Goal: Information Seeking & Learning: Learn about a topic

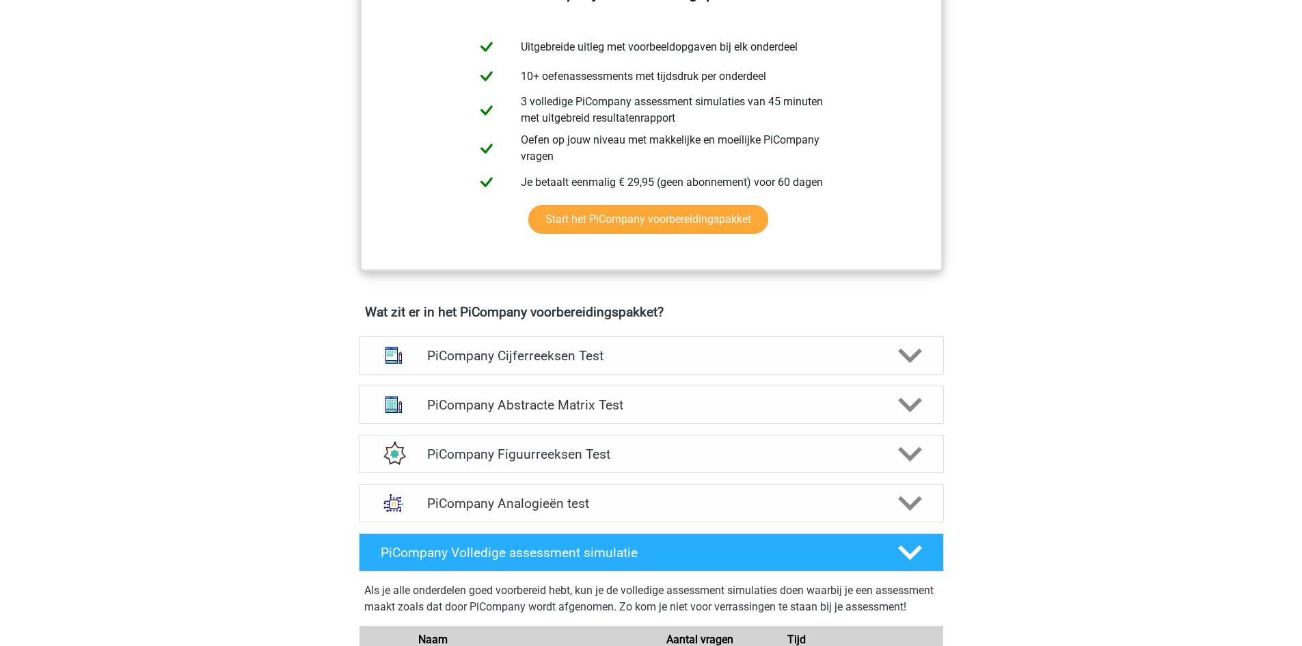
scroll to position [615, 0]
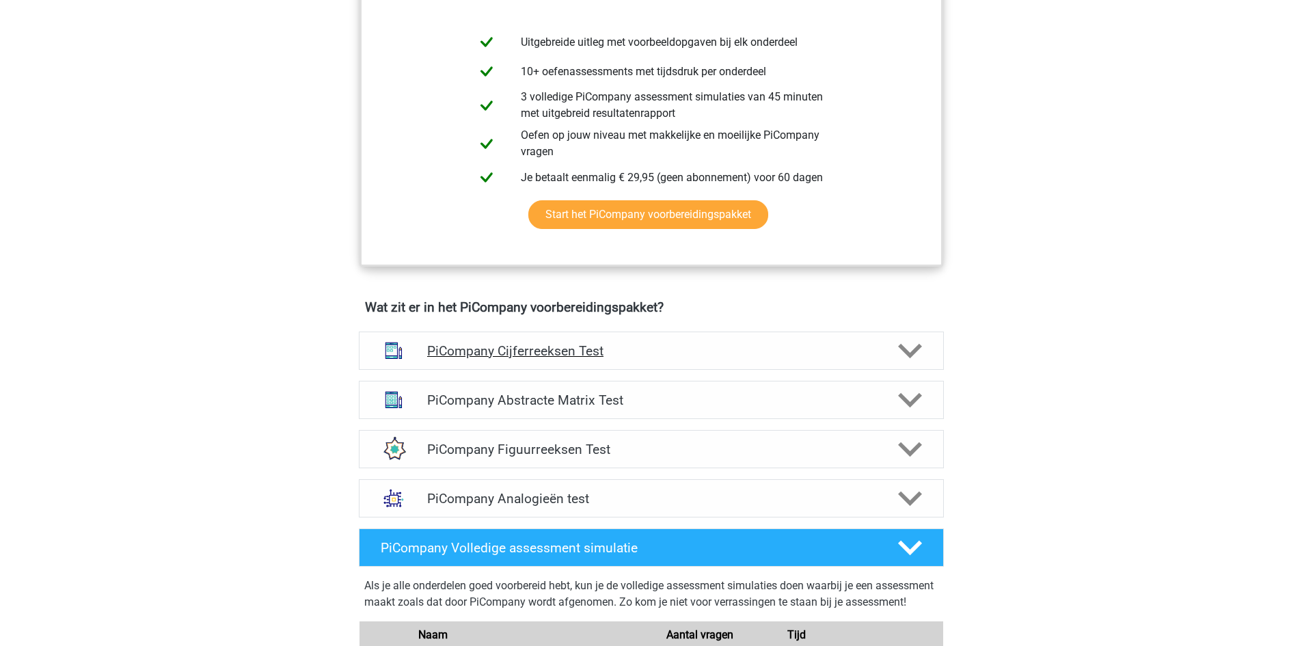
click at [690, 359] on h4 "PiCompany Cijferreeksen Test" at bounding box center [651, 351] width 448 height 16
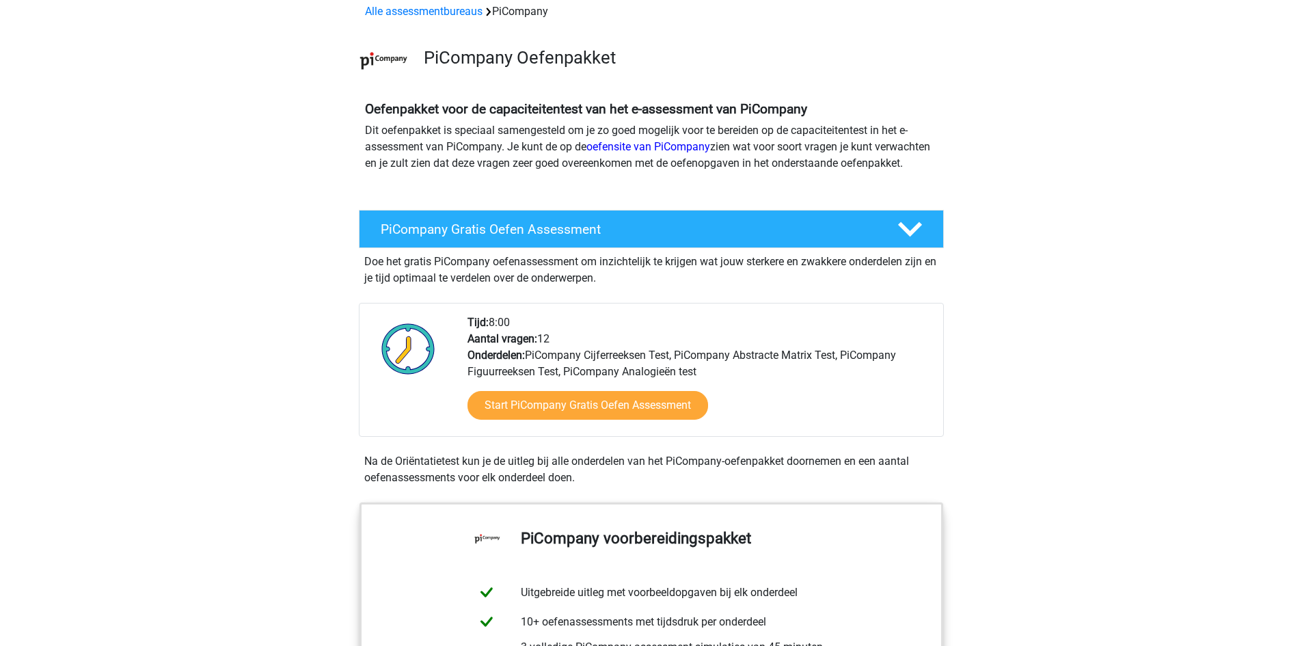
scroll to position [0, 0]
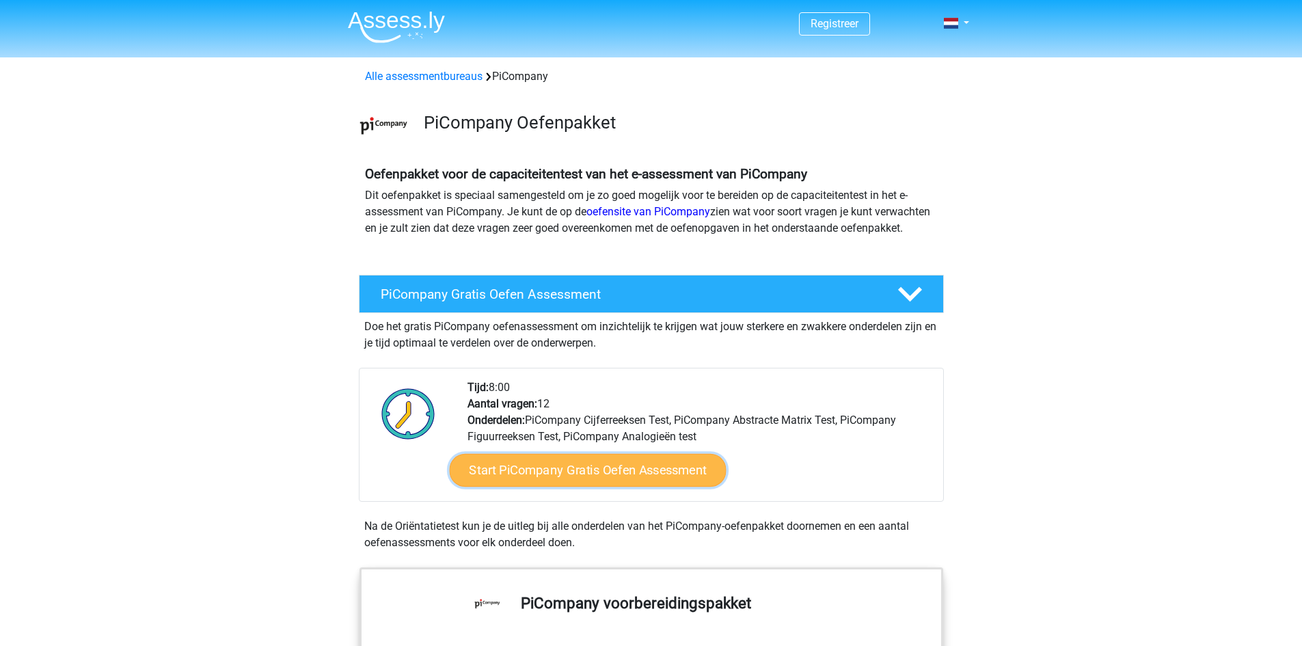
click at [604, 487] on link "Start PiCompany Gratis Oefen Assessment" at bounding box center [587, 470] width 277 height 33
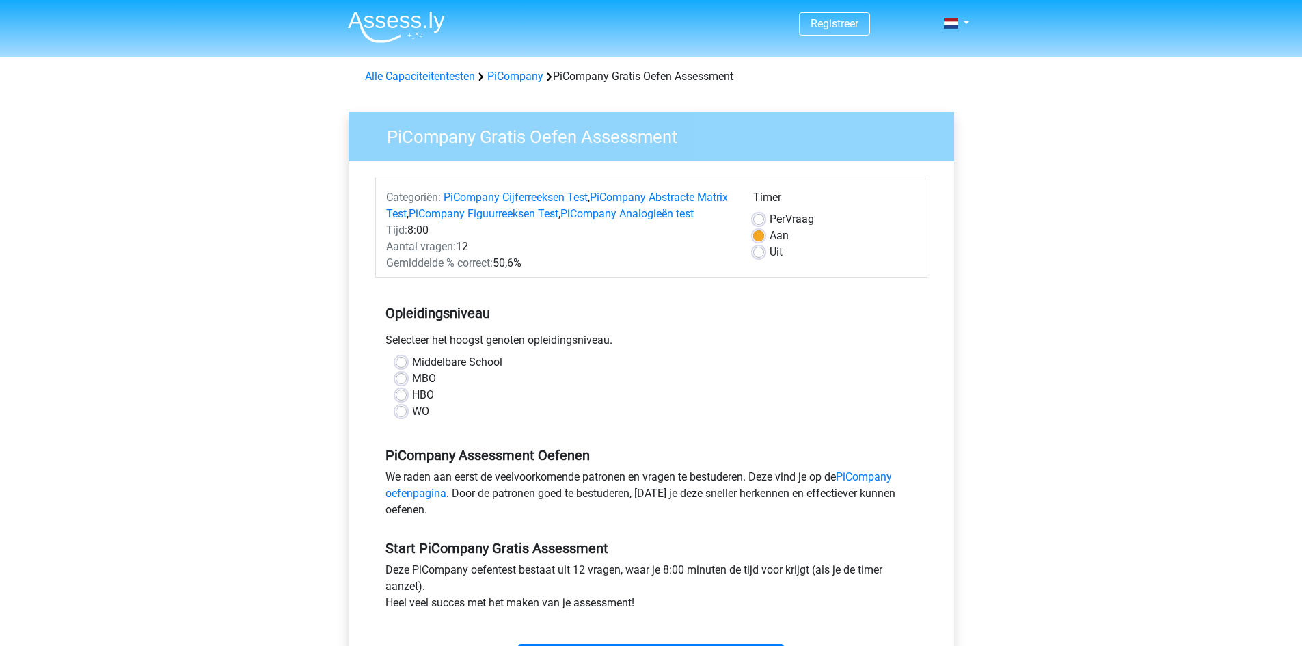
click at [412, 420] on label "WO" at bounding box center [420, 411] width 17 height 16
click at [400, 417] on input "WO" at bounding box center [401, 410] width 11 height 14
radio input "true"
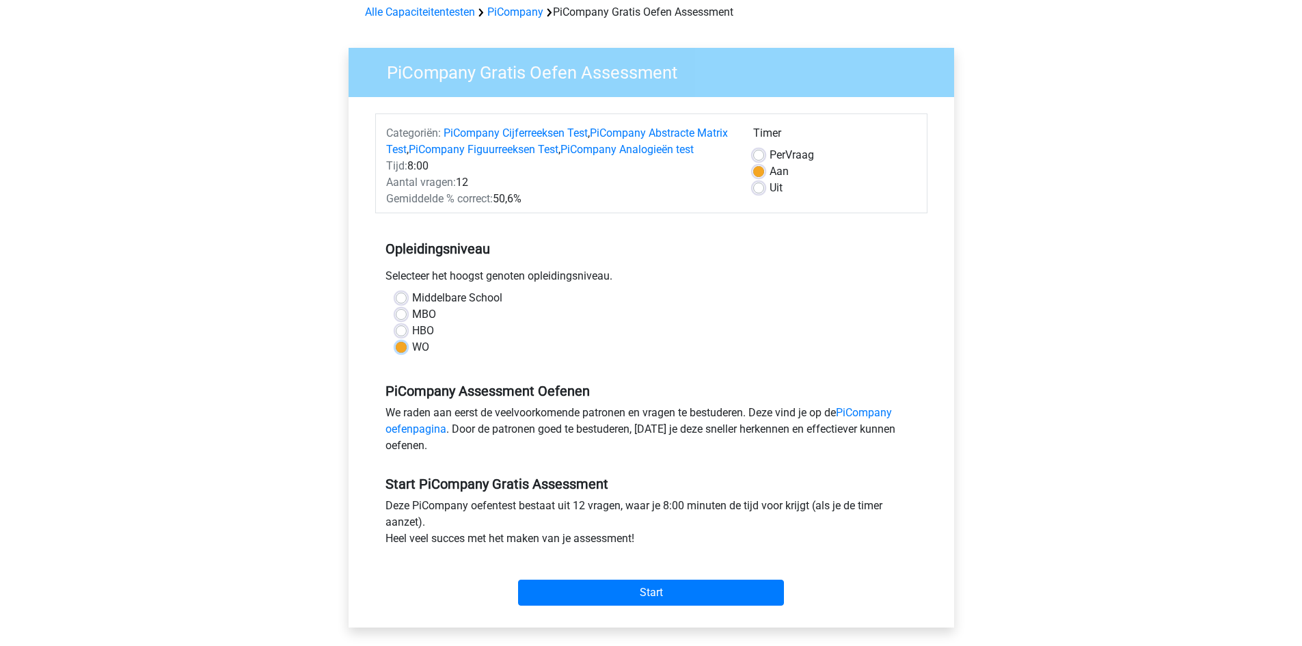
scroll to position [137, 0]
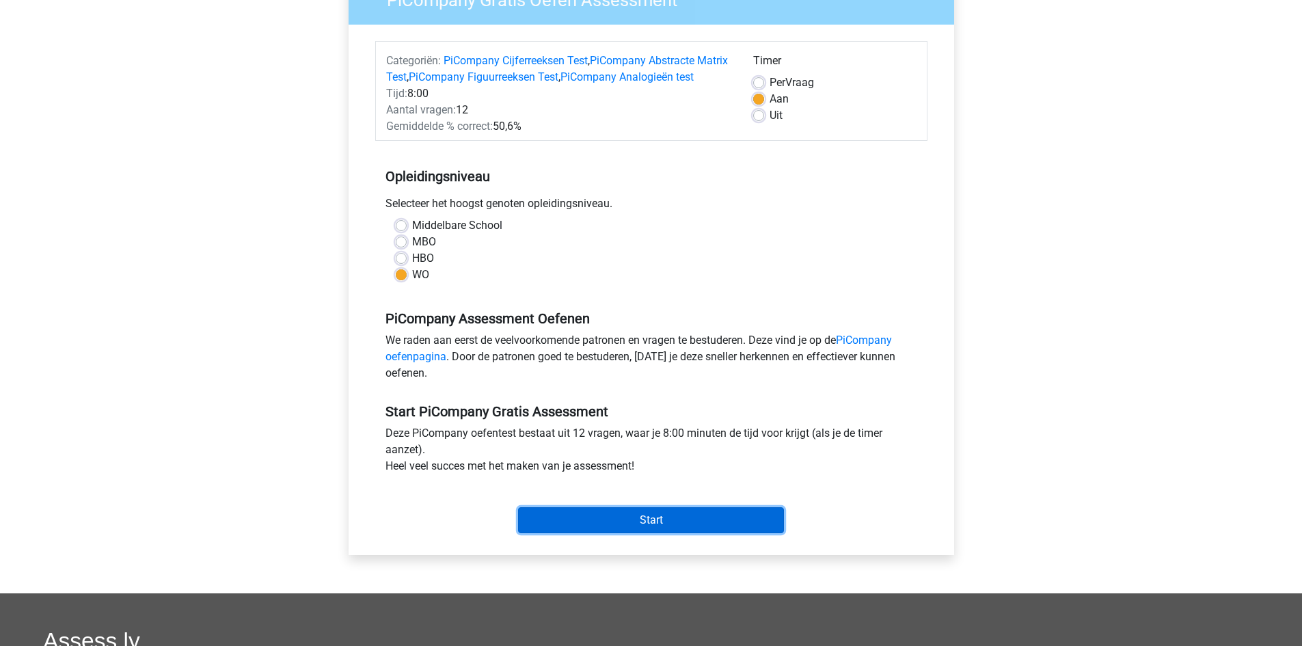
click at [605, 533] on input "Start" at bounding box center [651, 520] width 266 height 26
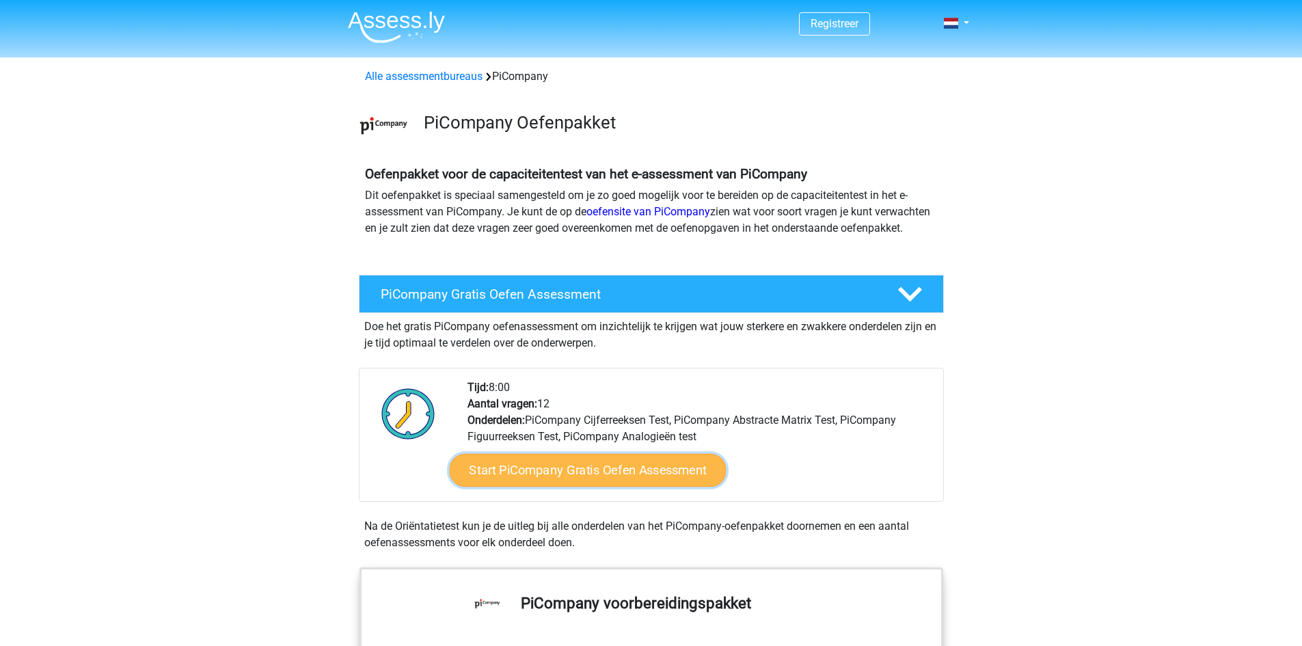
click at [523, 482] on link "Start PiCompany Gratis Oefen Assessment" at bounding box center [587, 470] width 277 height 33
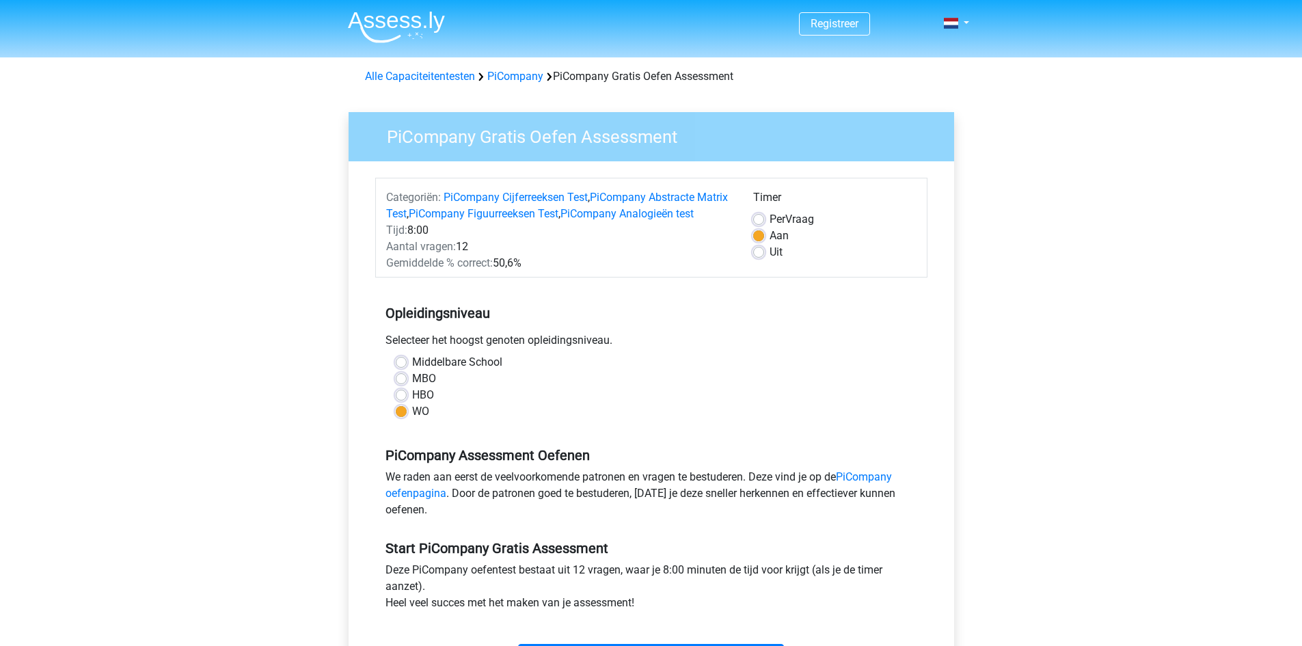
scroll to position [461, 0]
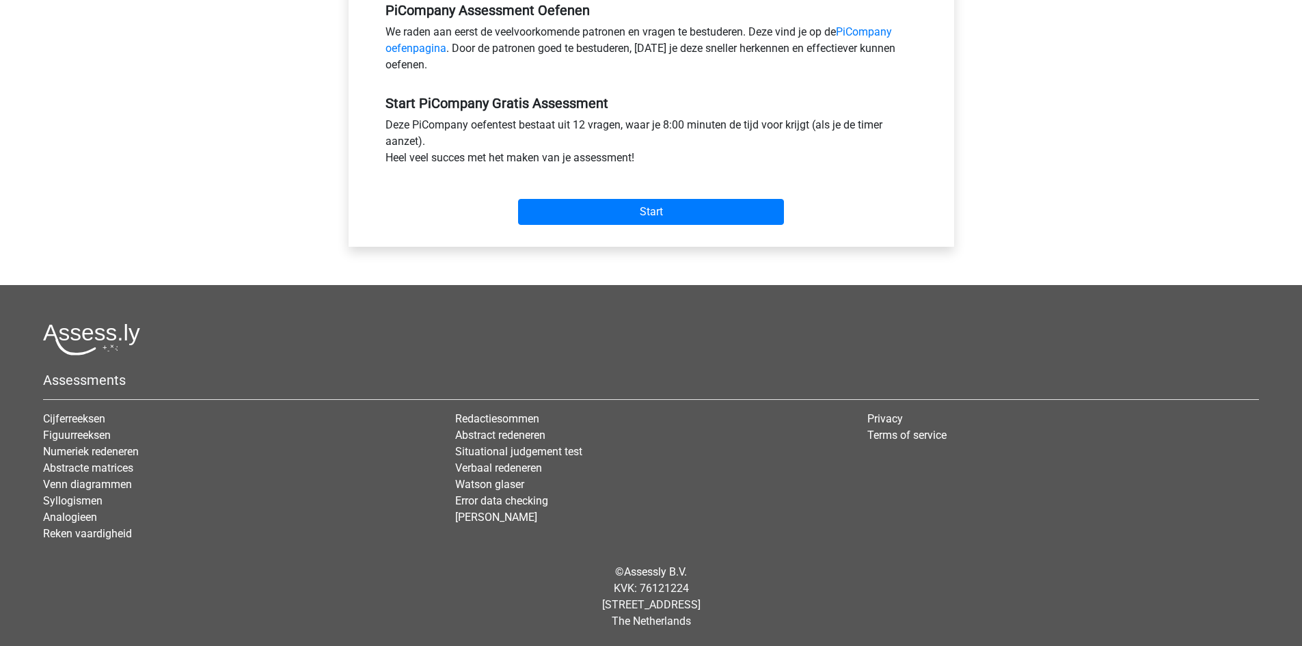
click at [673, 193] on div "Start" at bounding box center [651, 201] width 552 height 48
click at [675, 215] on input "Start" at bounding box center [651, 212] width 266 height 26
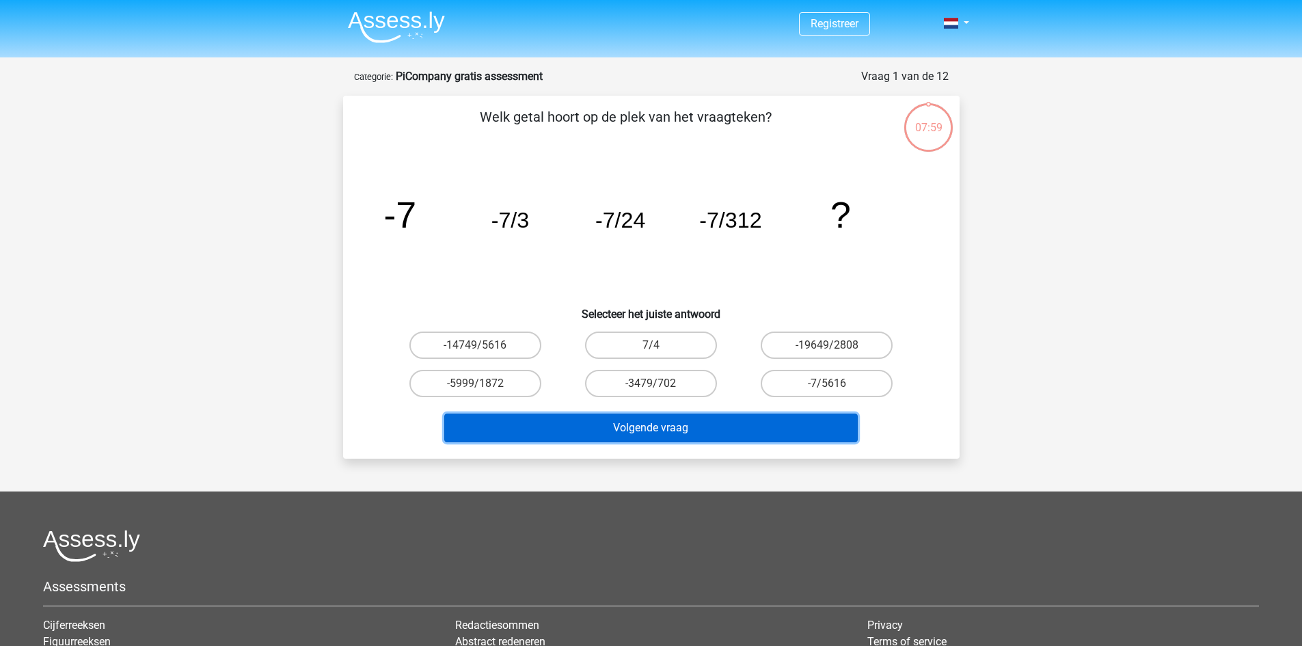
click at [687, 426] on button "Volgende vraag" at bounding box center [650, 427] width 413 height 29
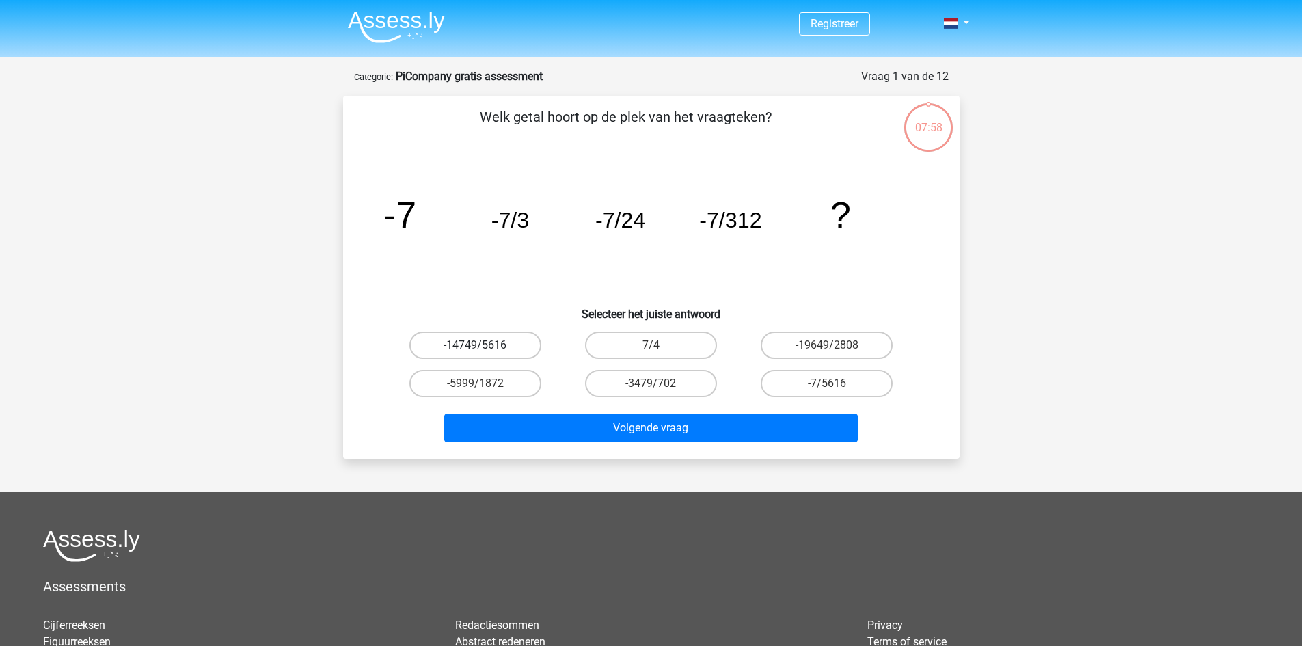
click at [518, 352] on label "-14749/5616" at bounding box center [475, 344] width 132 height 27
click at [484, 352] on input "-14749/5616" at bounding box center [479, 349] width 9 height 9
radio input "true"
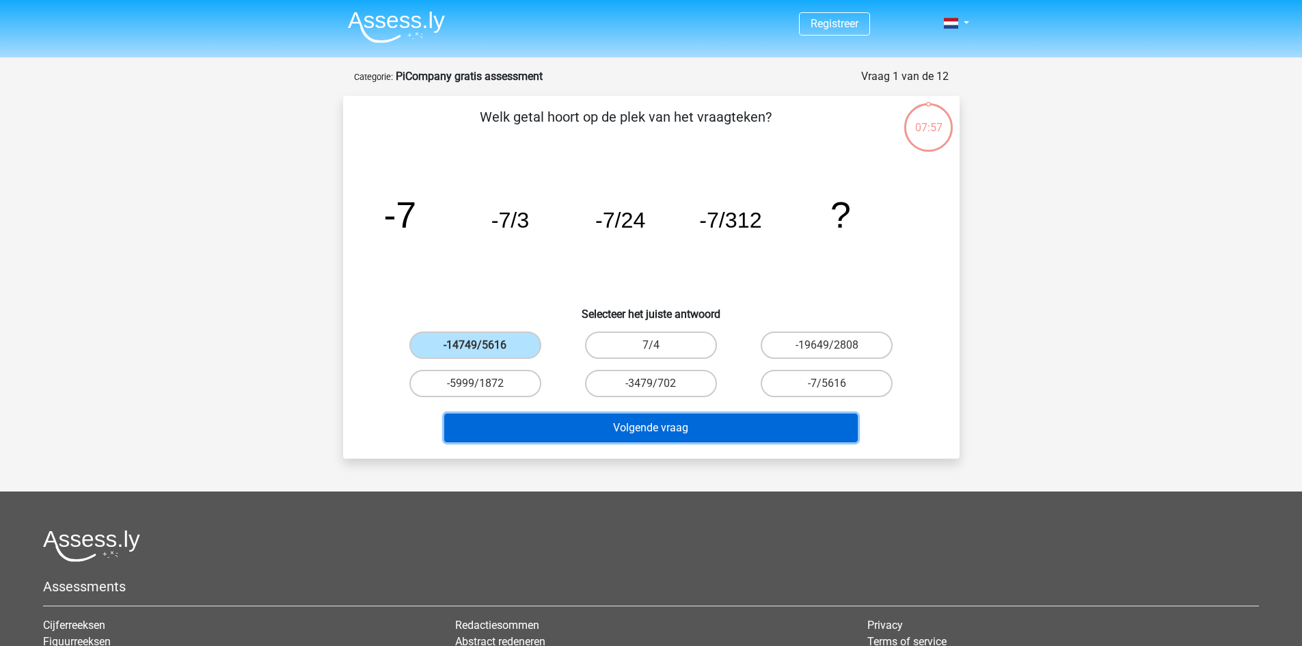
click at [603, 423] on button "Volgende vraag" at bounding box center [650, 427] width 413 height 29
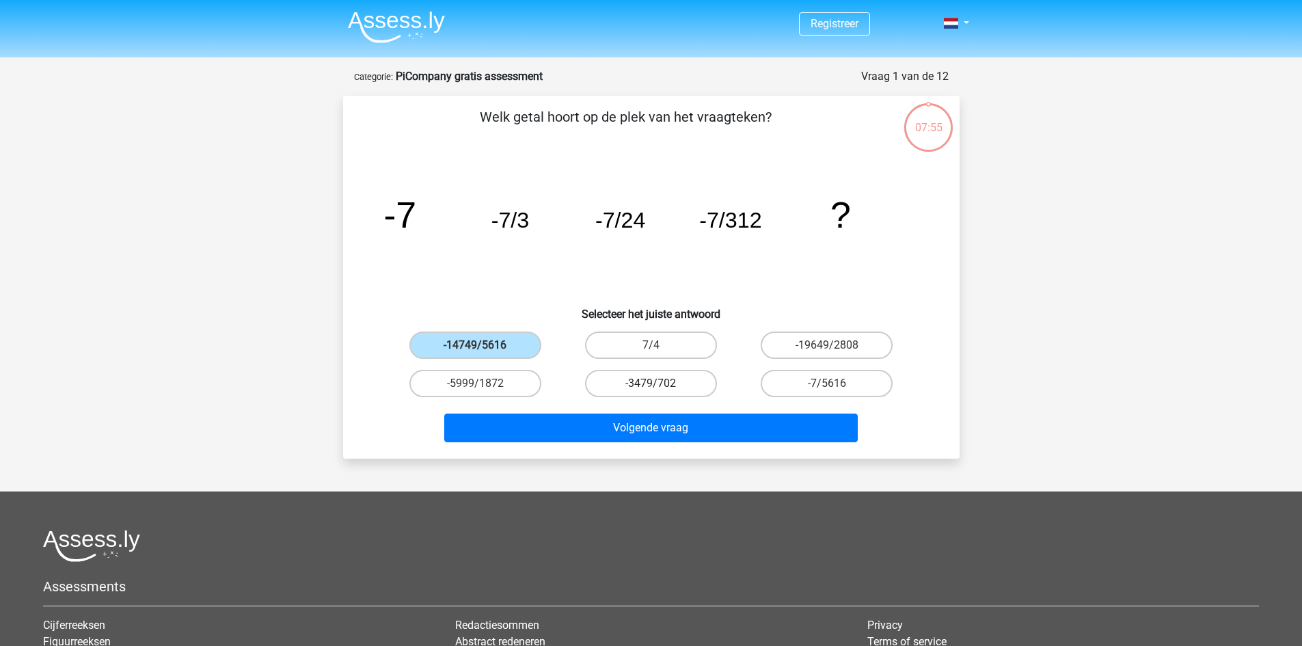
click at [615, 373] on label "-3479/702" at bounding box center [651, 383] width 132 height 27
click at [651, 383] on input "-3479/702" at bounding box center [655, 387] width 9 height 9
radio input "true"
click at [629, 409] on div "Volgende vraag" at bounding box center [651, 424] width 573 height 45
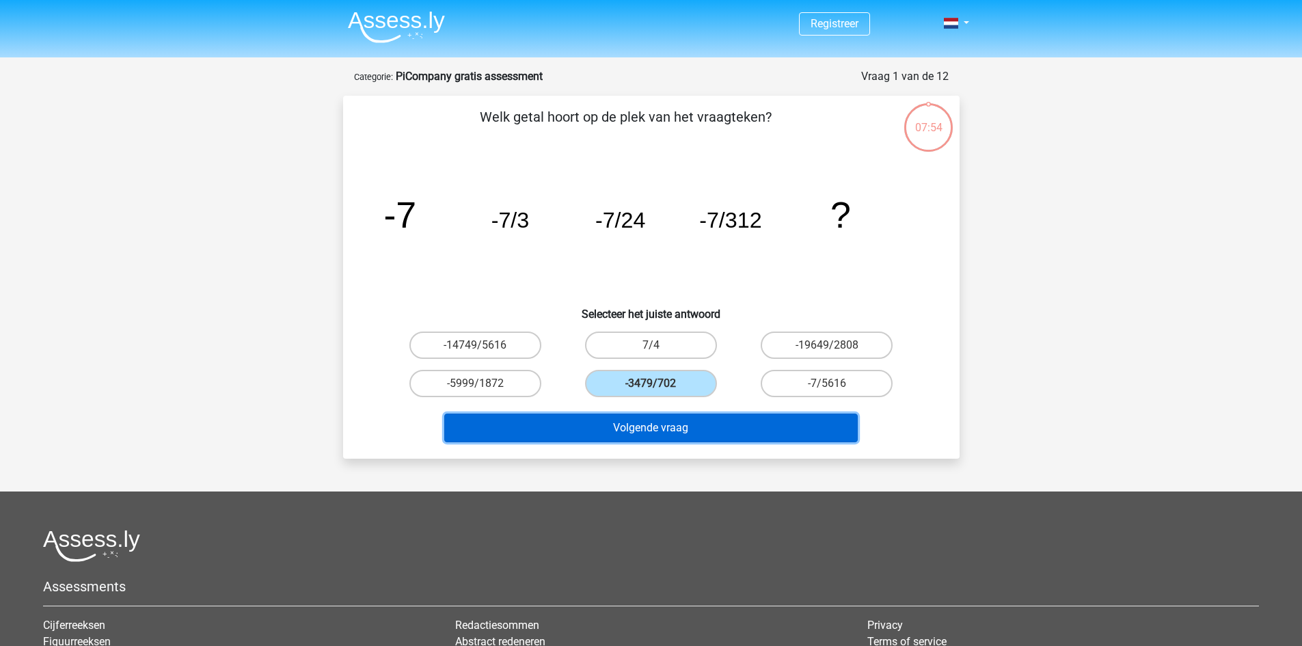
click at [638, 439] on button "Volgende vraag" at bounding box center [650, 427] width 413 height 29
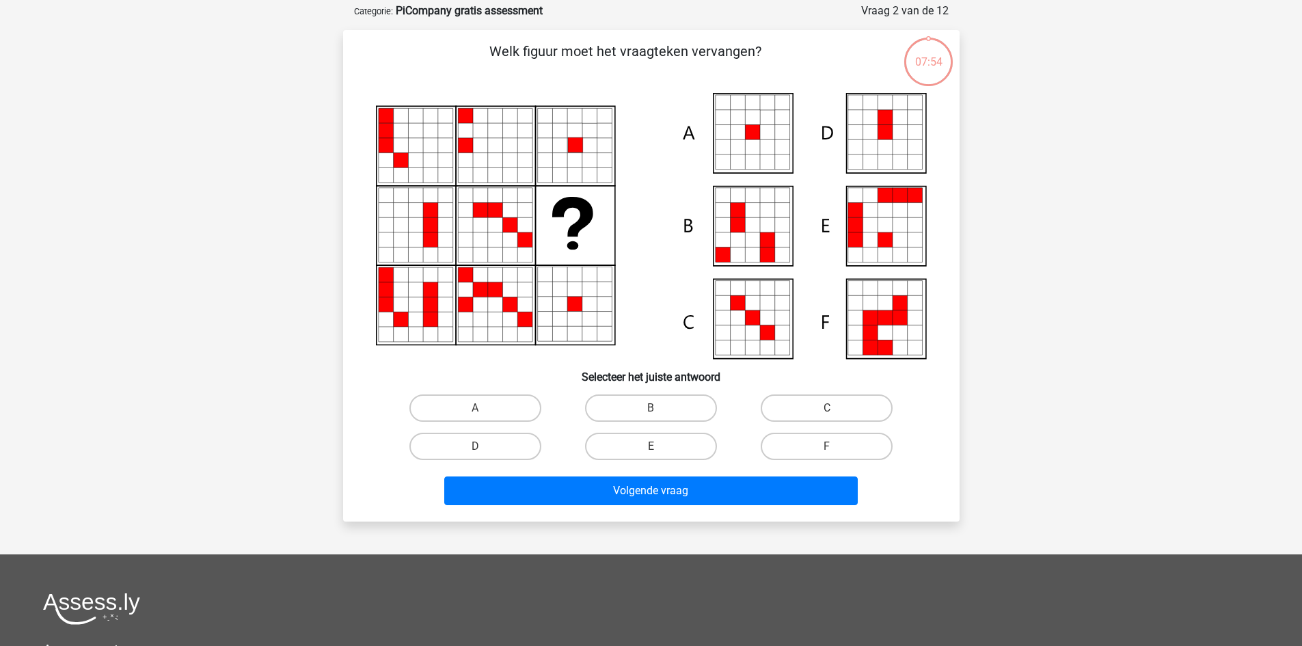
scroll to position [68, 0]
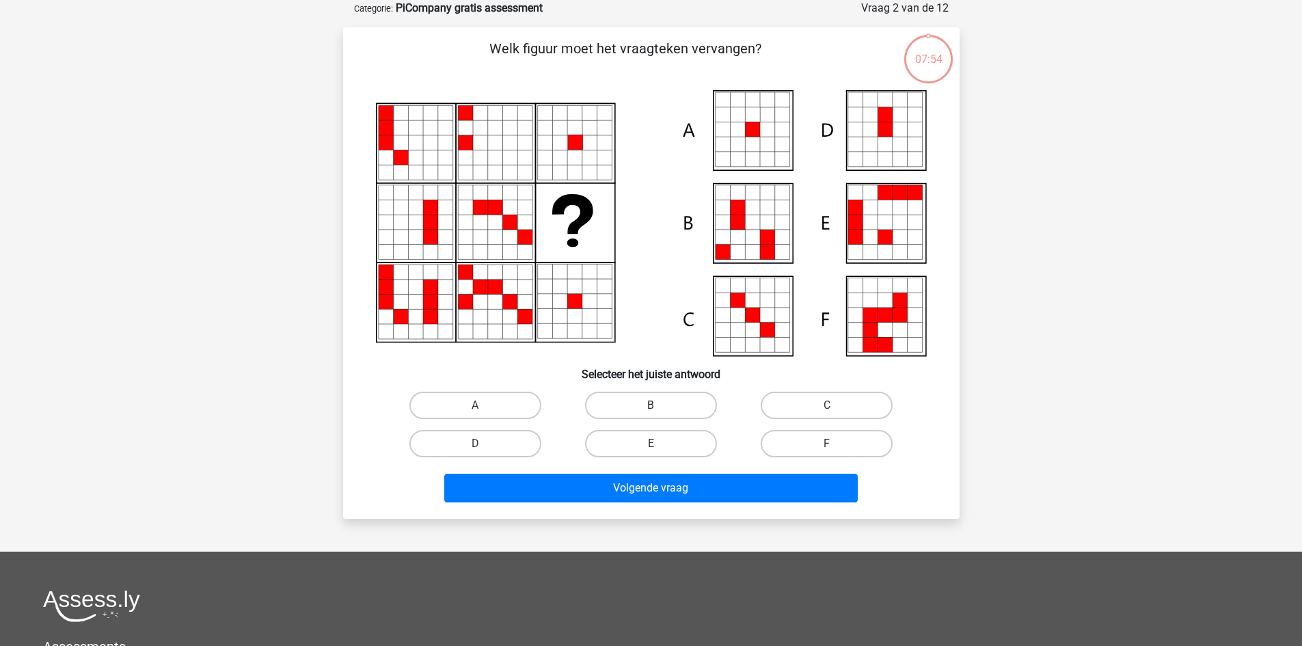
click at [635, 402] on label "B" at bounding box center [651, 405] width 132 height 27
click at [651, 405] on input "B" at bounding box center [655, 409] width 9 height 9
radio input "true"
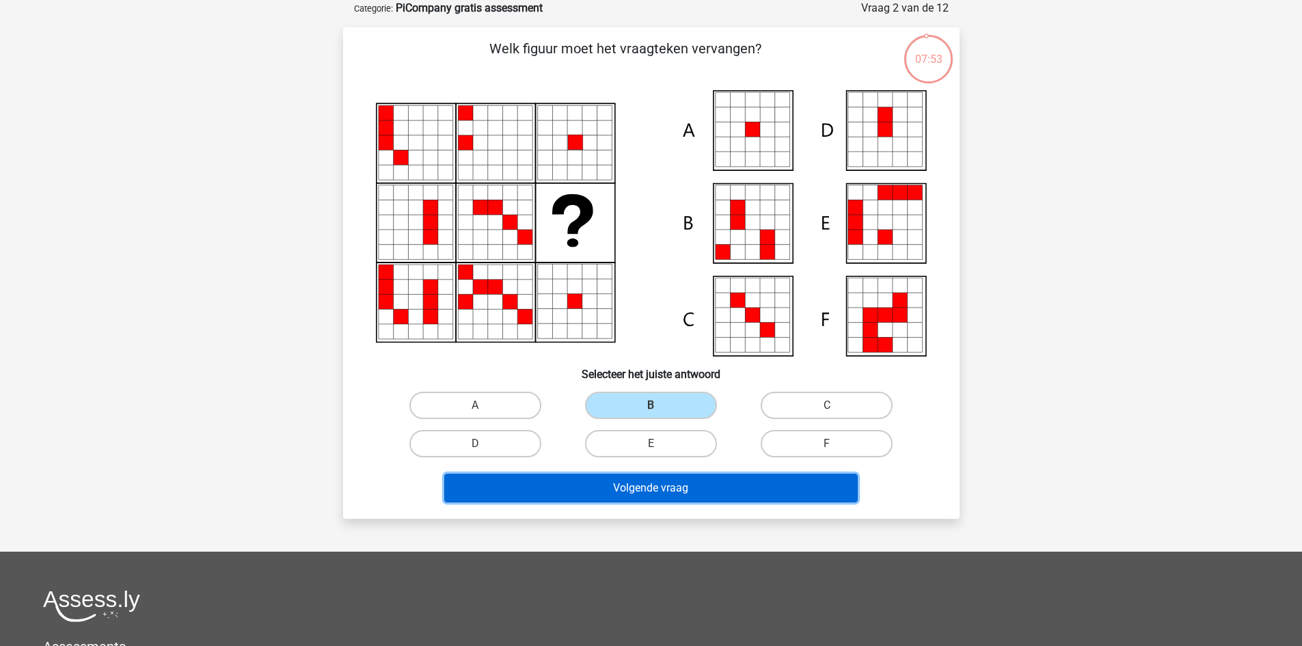
click at [652, 485] on button "Volgende vraag" at bounding box center [650, 488] width 413 height 29
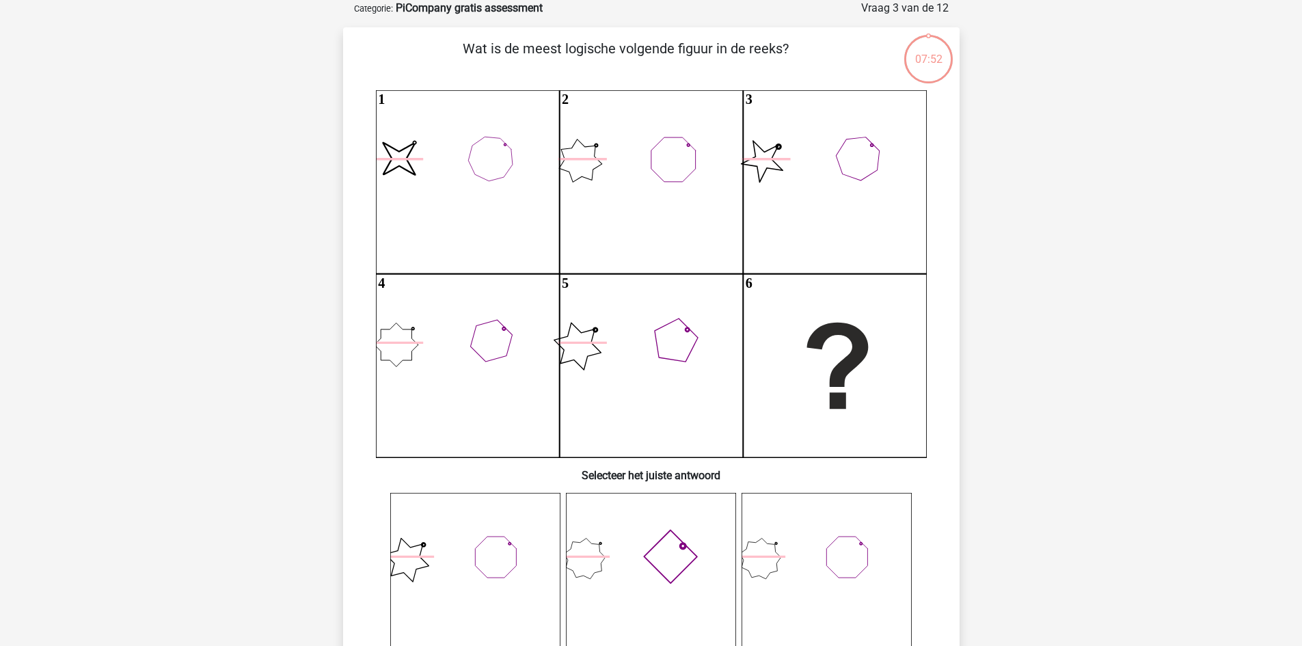
click at [635, 387] on icon "image/svg+xml 1 2 3 4 5 6" at bounding box center [651, 273] width 551 height 367
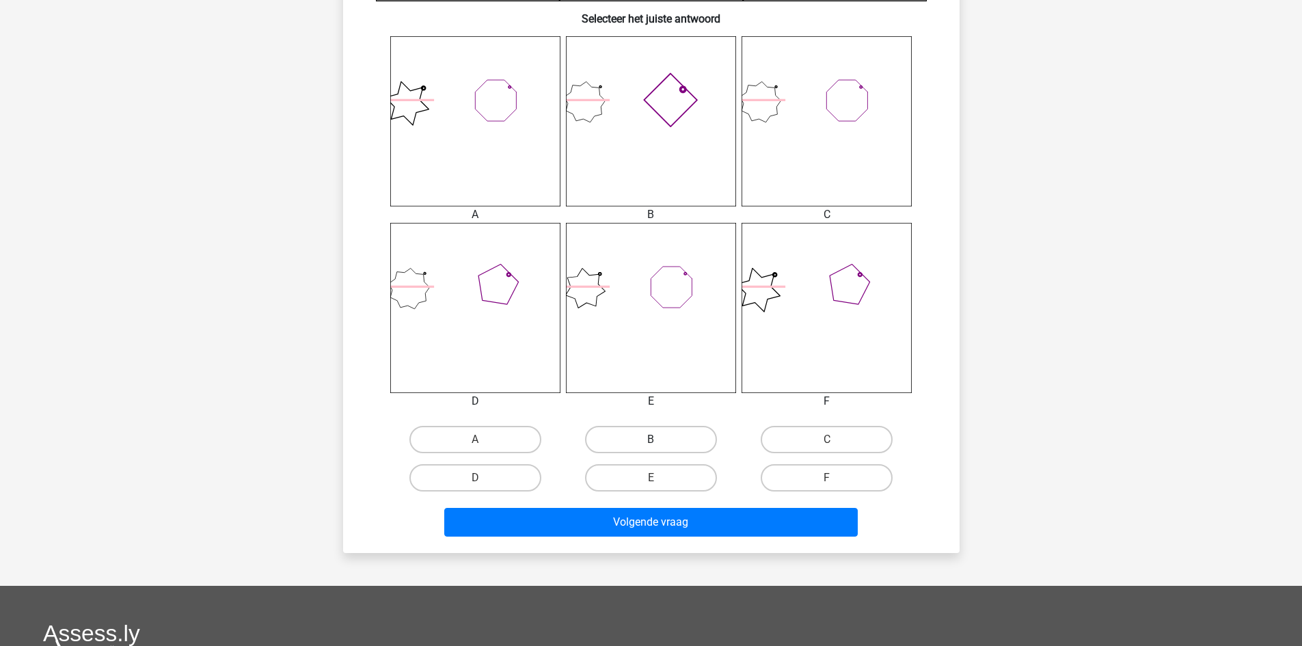
scroll to position [547, 0]
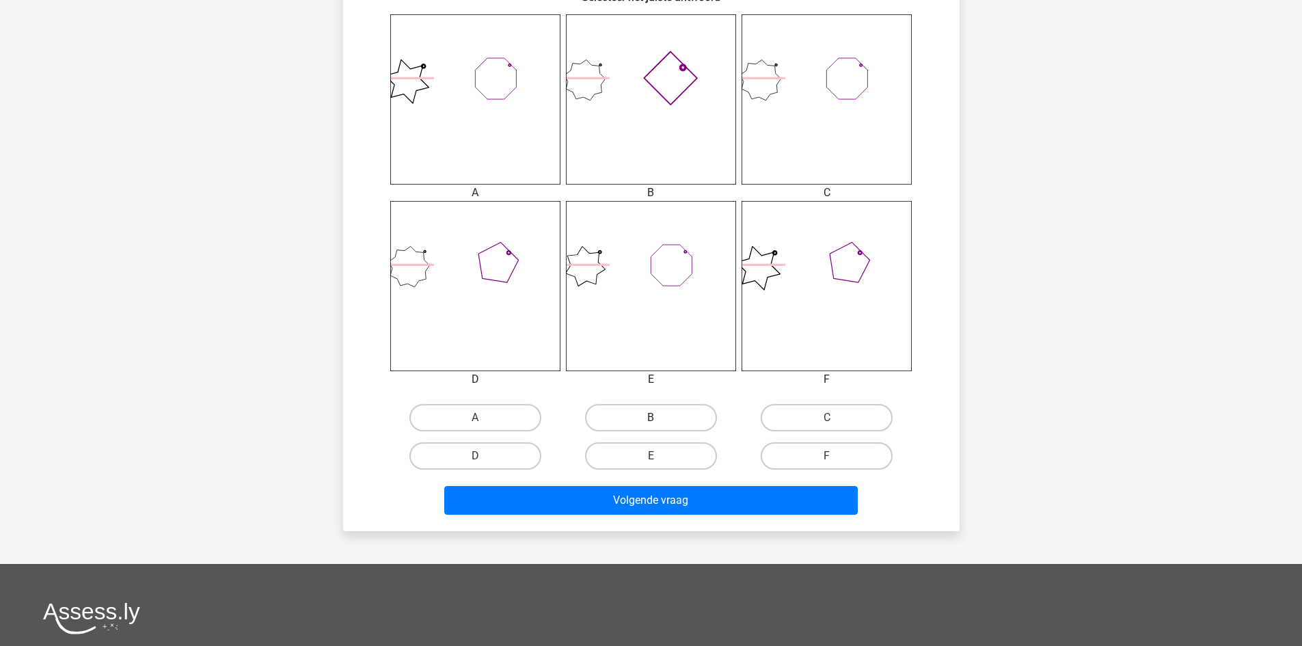
click at [686, 426] on label "B" at bounding box center [651, 417] width 132 height 27
click at [659, 426] on input "B" at bounding box center [655, 422] width 9 height 9
radio input "true"
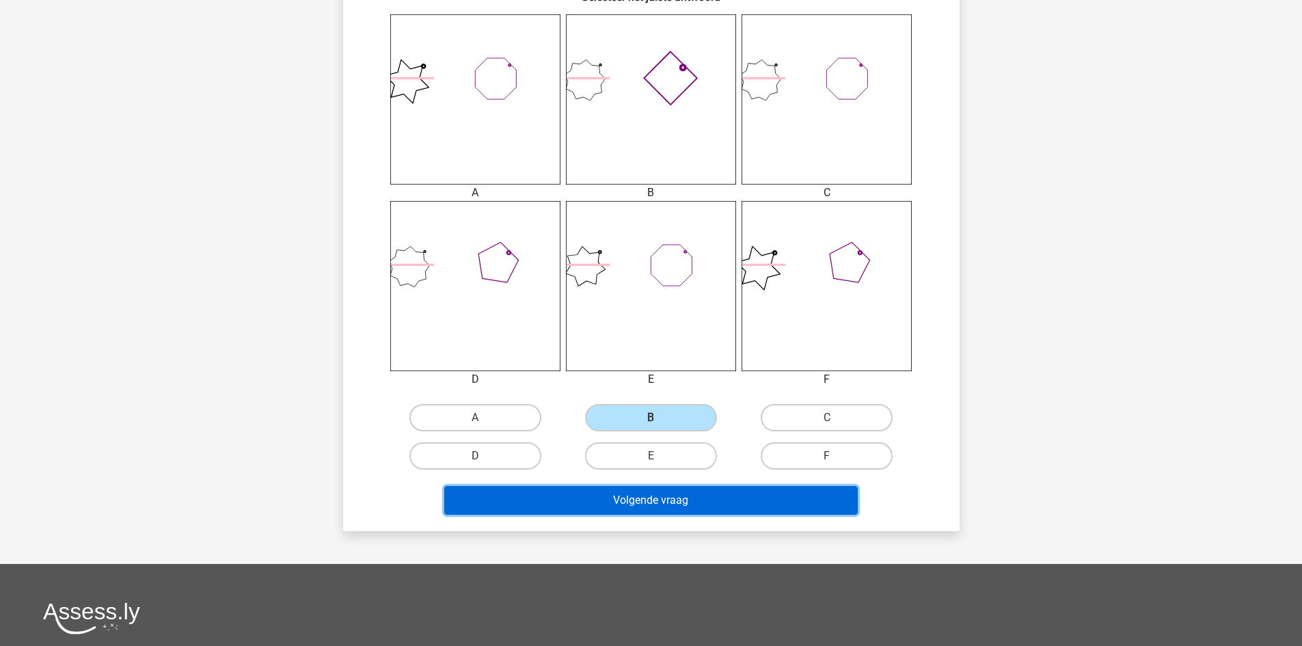
click at [695, 499] on button "Volgende vraag" at bounding box center [650, 500] width 413 height 29
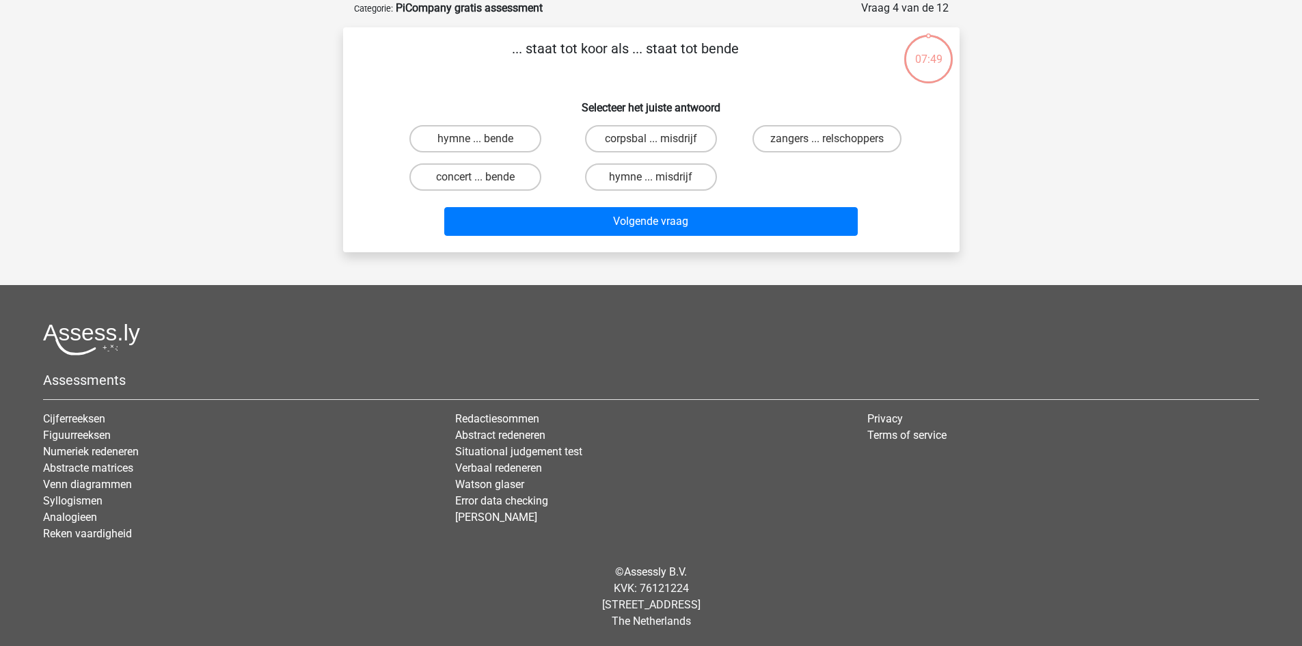
scroll to position [68, 0]
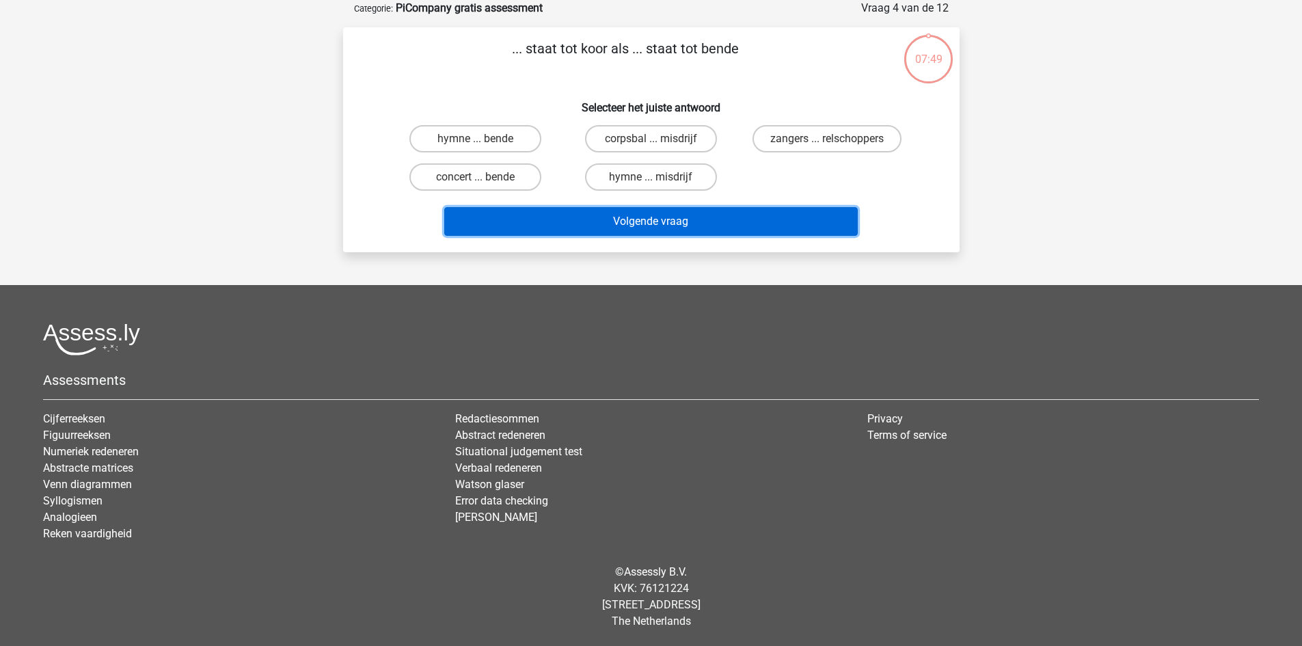
click at [653, 215] on button "Volgende vraag" at bounding box center [650, 221] width 413 height 29
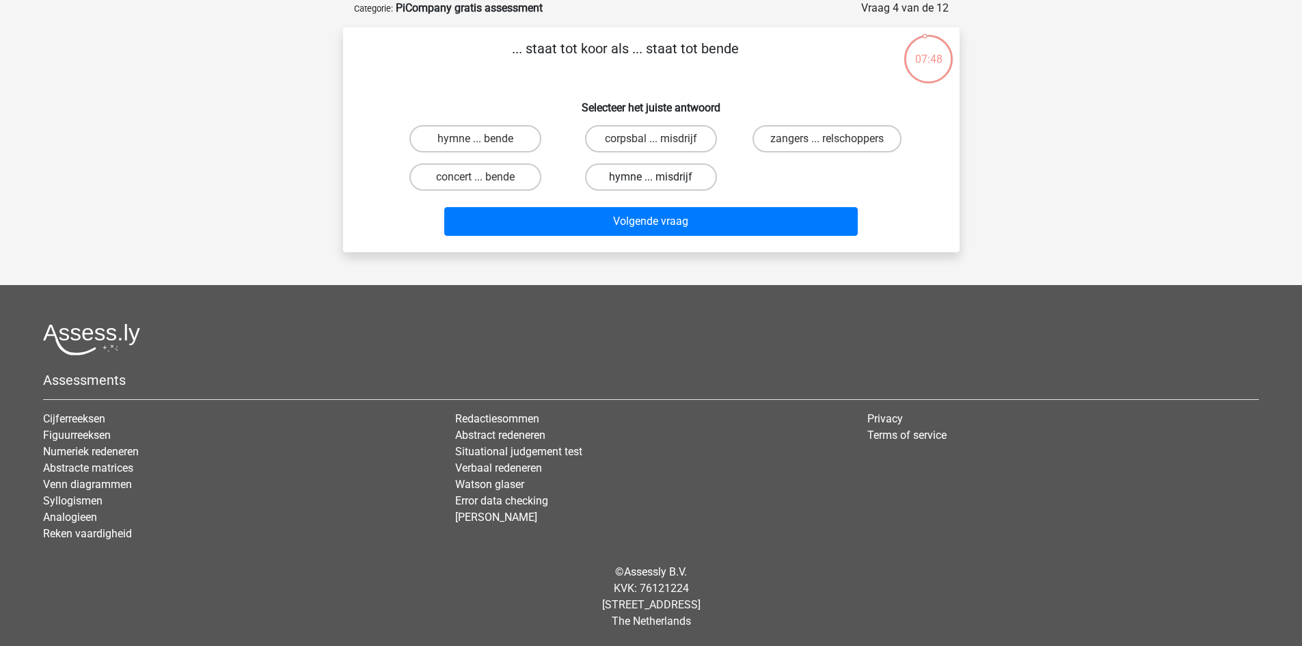
click at [660, 174] on label "hymne ... misdrijf" at bounding box center [651, 176] width 132 height 27
click at [659, 177] on input "hymne ... misdrijf" at bounding box center [655, 181] width 9 height 9
radio input "true"
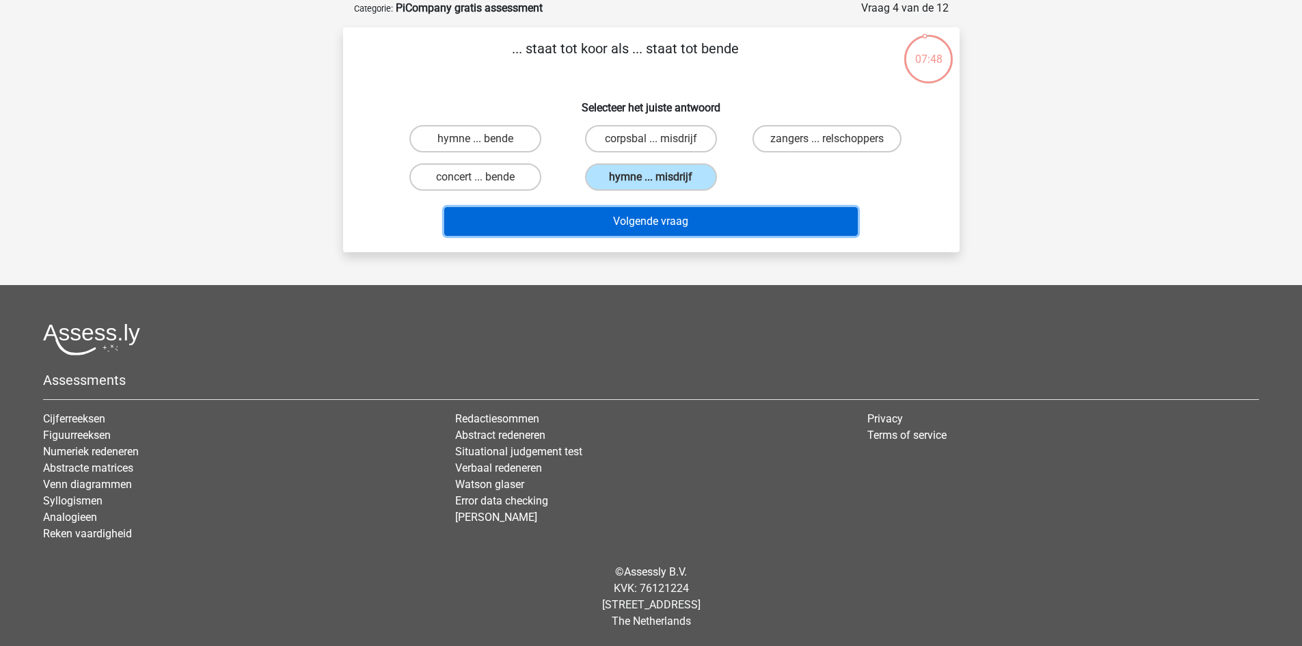
click at [672, 230] on button "Volgende vraag" at bounding box center [650, 221] width 413 height 29
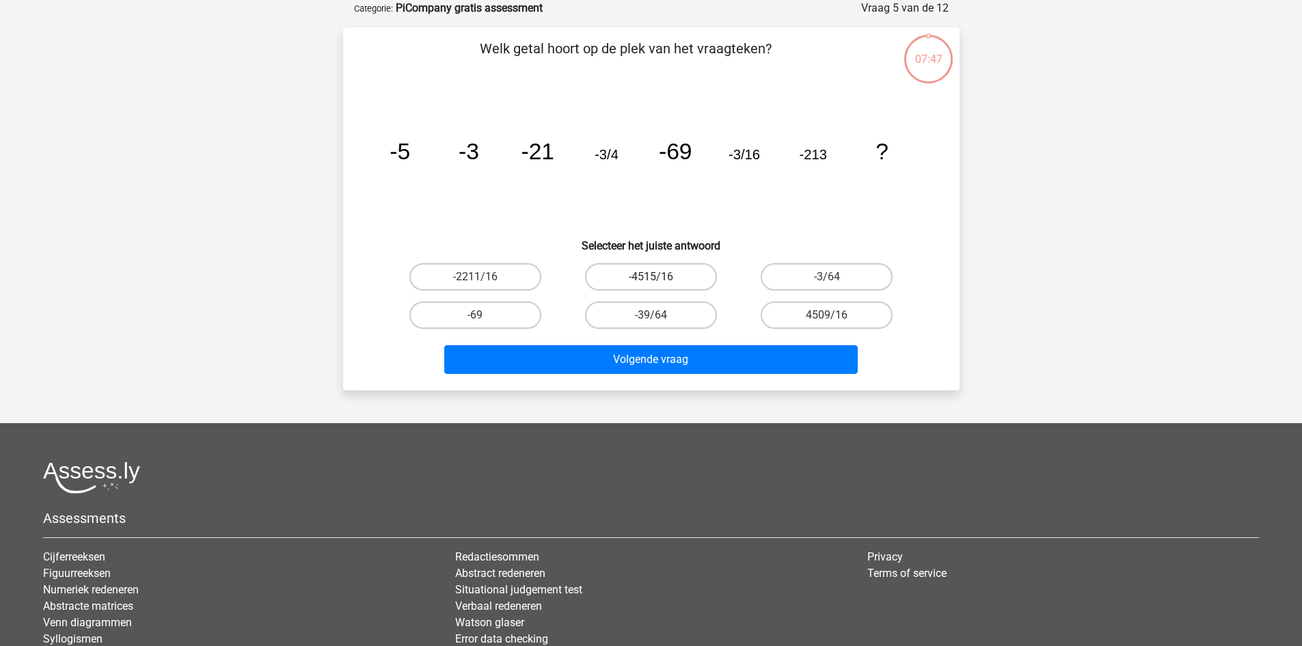
click at [666, 271] on label "-4515/16" at bounding box center [651, 276] width 132 height 27
click at [659, 277] on input "-4515/16" at bounding box center [655, 281] width 9 height 9
radio input "true"
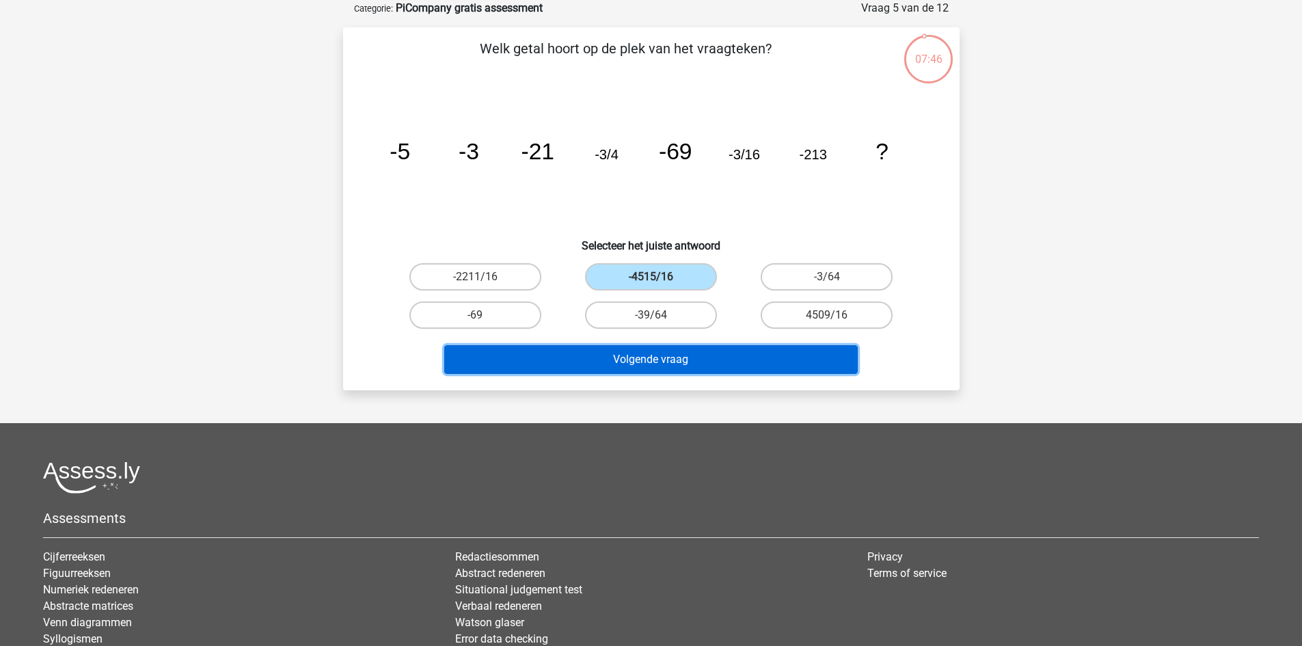
click at [698, 361] on button "Volgende vraag" at bounding box center [650, 359] width 413 height 29
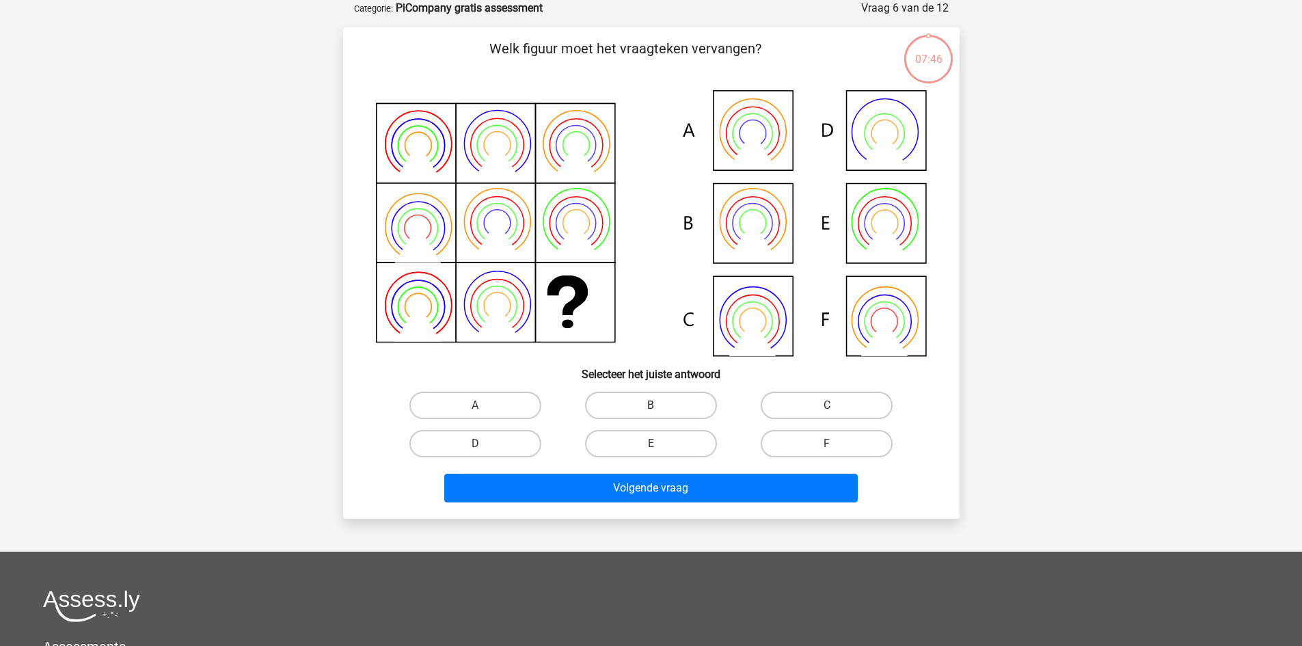
click at [689, 402] on label "B" at bounding box center [651, 405] width 132 height 27
click at [659, 405] on input "B" at bounding box center [655, 409] width 9 height 9
radio input "true"
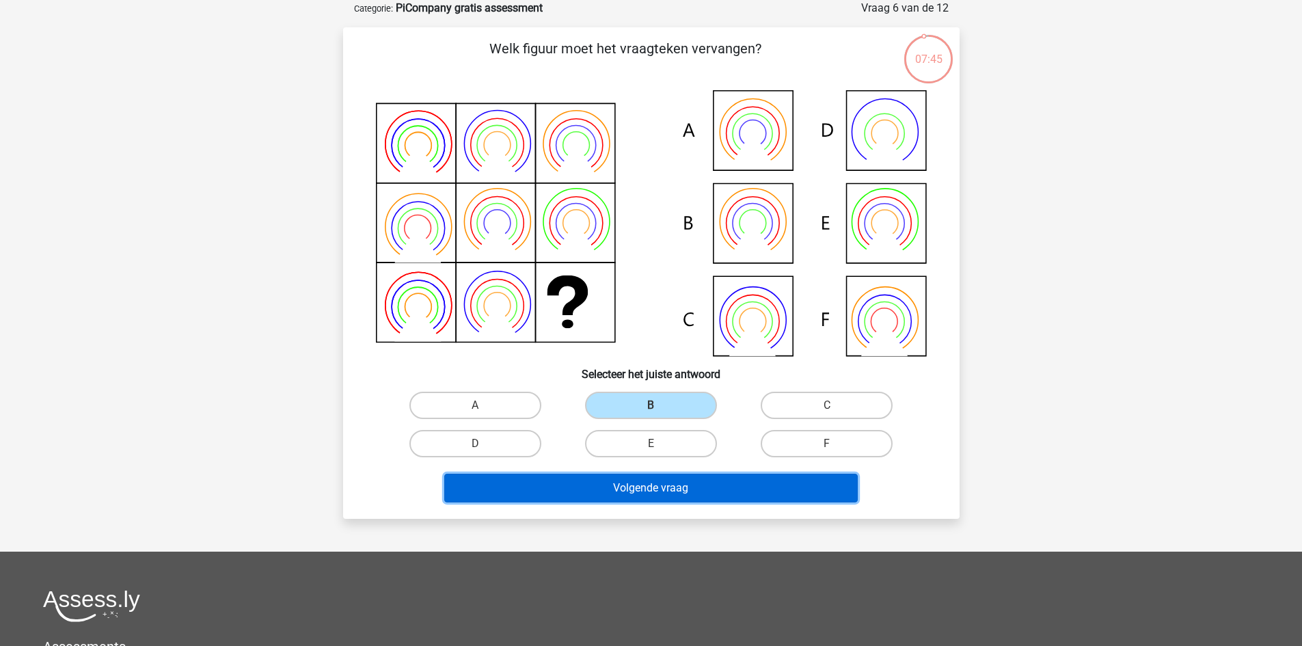
click at [700, 493] on button "Volgende vraag" at bounding box center [650, 488] width 413 height 29
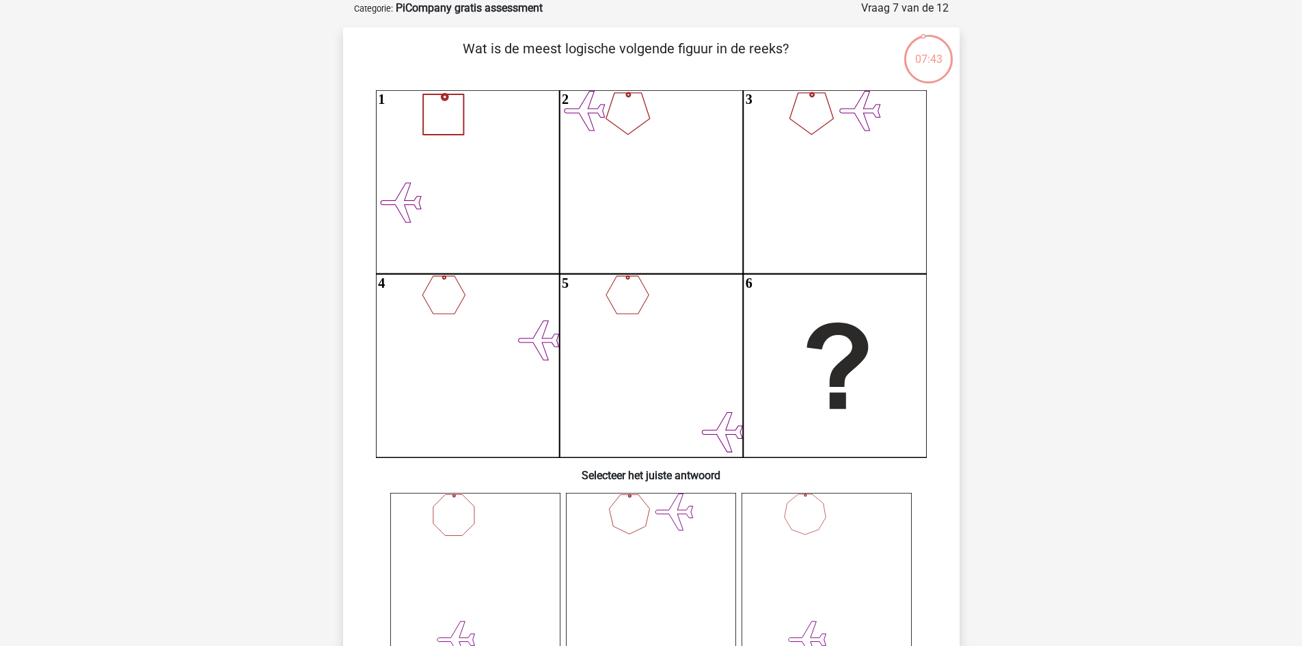
drag, startPoint x: 625, startPoint y: 264, endPoint x: 625, endPoint y: 288, distance: 24.6
click at [625, 264] on icon "1 2 3 4 5 6" at bounding box center [651, 273] width 551 height 367
click at [631, 325] on icon "1 2 3 4 5 6" at bounding box center [651, 273] width 551 height 367
click at [632, 325] on icon "1 2 3 4 5 6" at bounding box center [651, 273] width 551 height 367
click at [705, 420] on icon "1 2 3 4 5 6" at bounding box center [651, 273] width 551 height 367
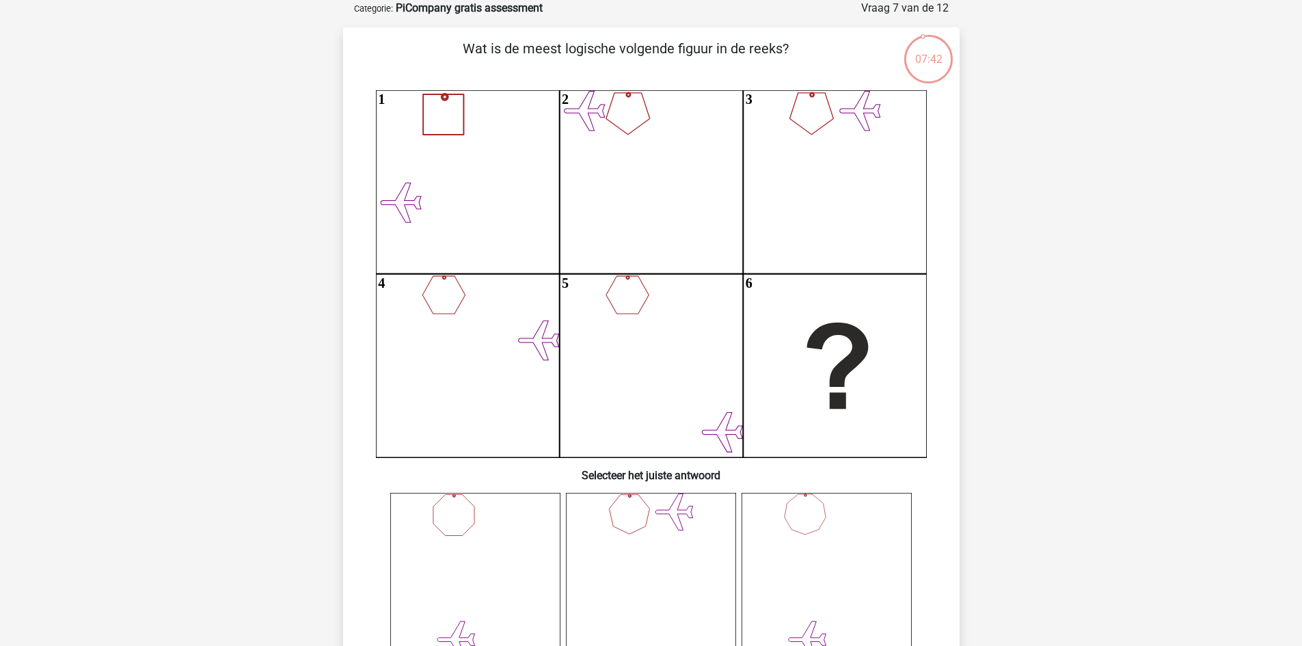
click at [827, 415] on icon "1 2 3 4 5 6" at bounding box center [651, 273] width 551 height 367
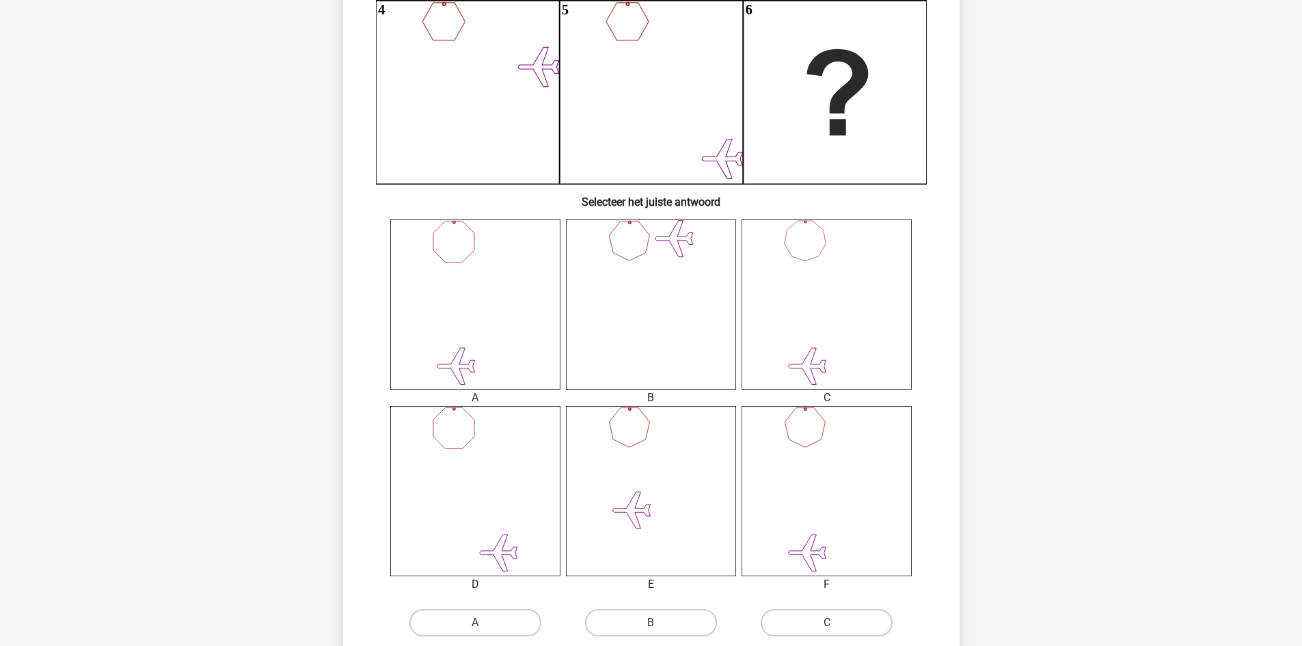
scroll to position [752, 0]
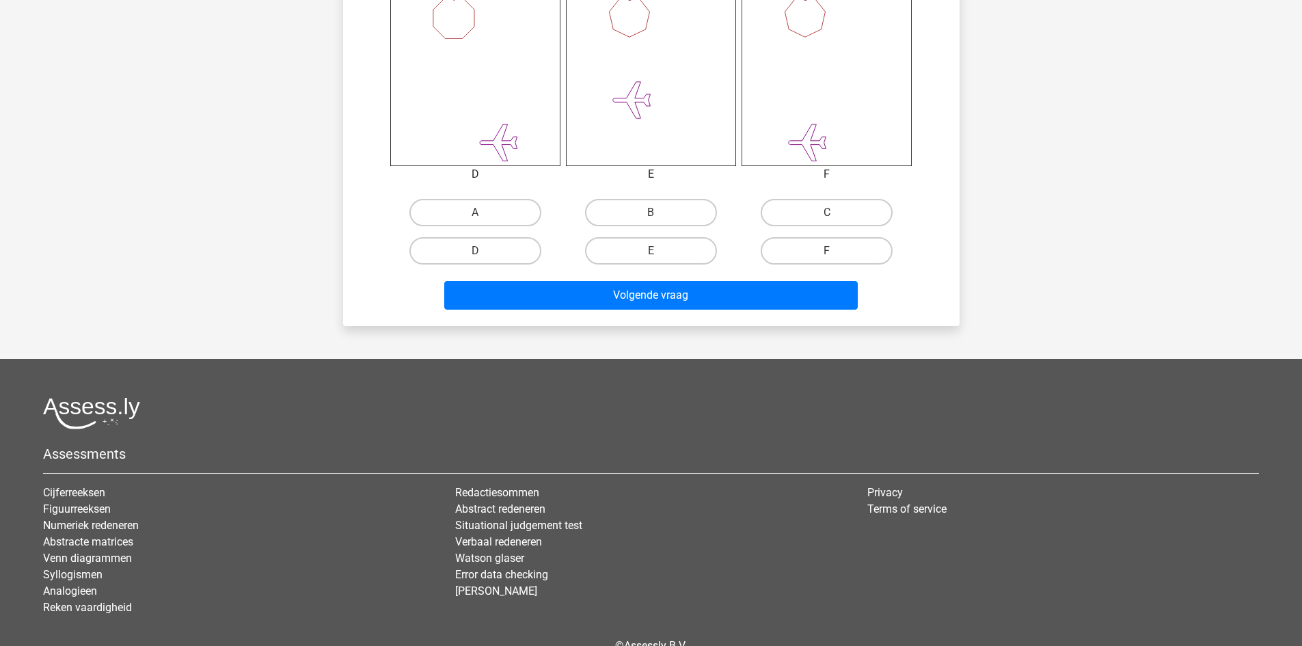
click at [659, 256] on input "E" at bounding box center [655, 255] width 9 height 9
radio input "true"
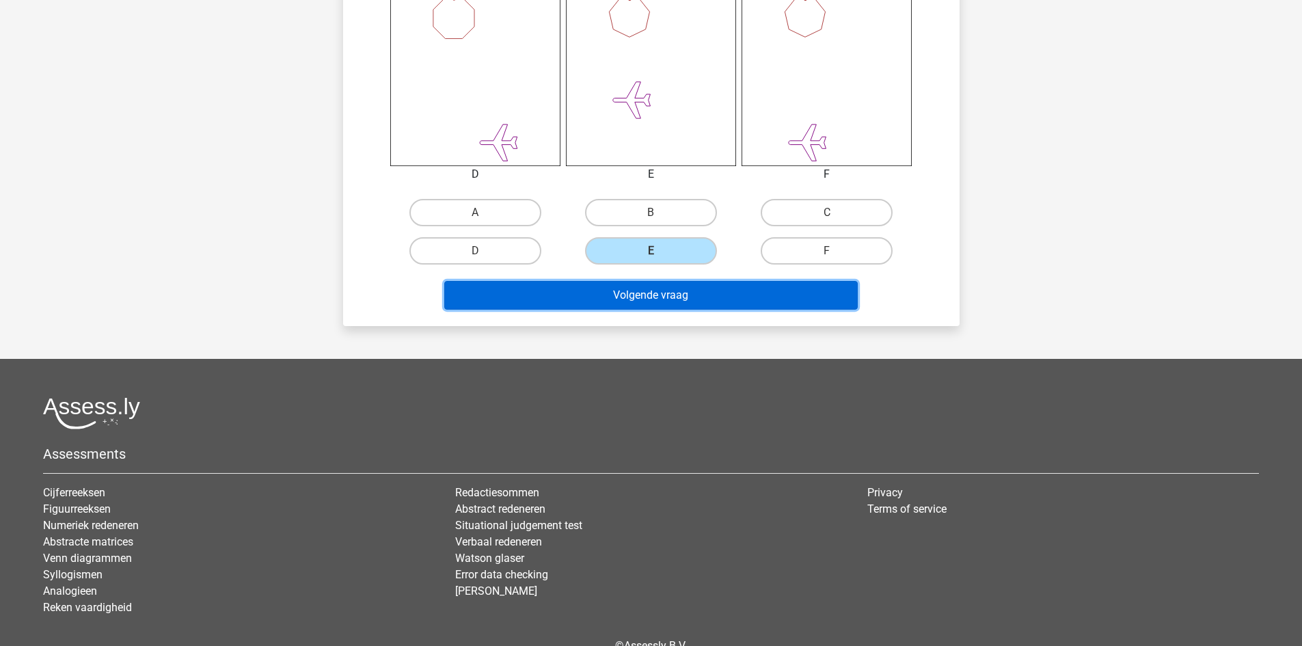
click at [691, 294] on button "Volgende vraag" at bounding box center [650, 295] width 413 height 29
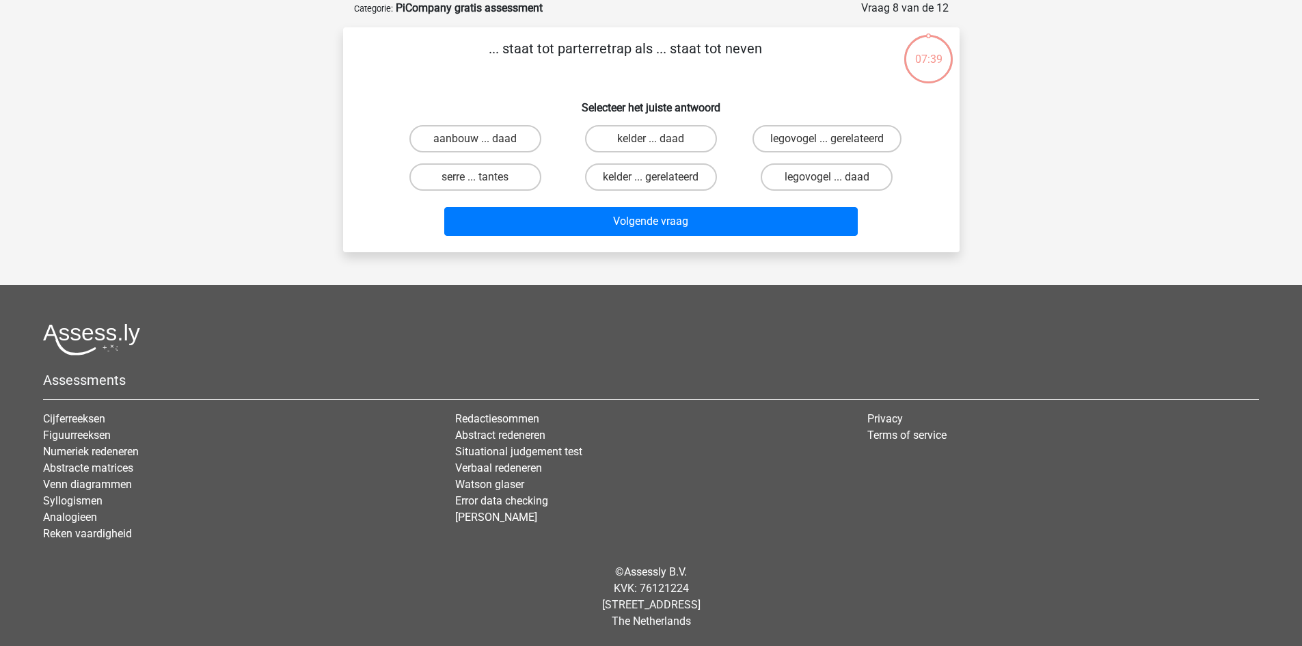
scroll to position [68, 0]
click at [652, 176] on label "kelder ... gerelateerd" at bounding box center [651, 176] width 132 height 27
click at [652, 177] on input "kelder ... gerelateerd" at bounding box center [655, 181] width 9 height 9
radio input "true"
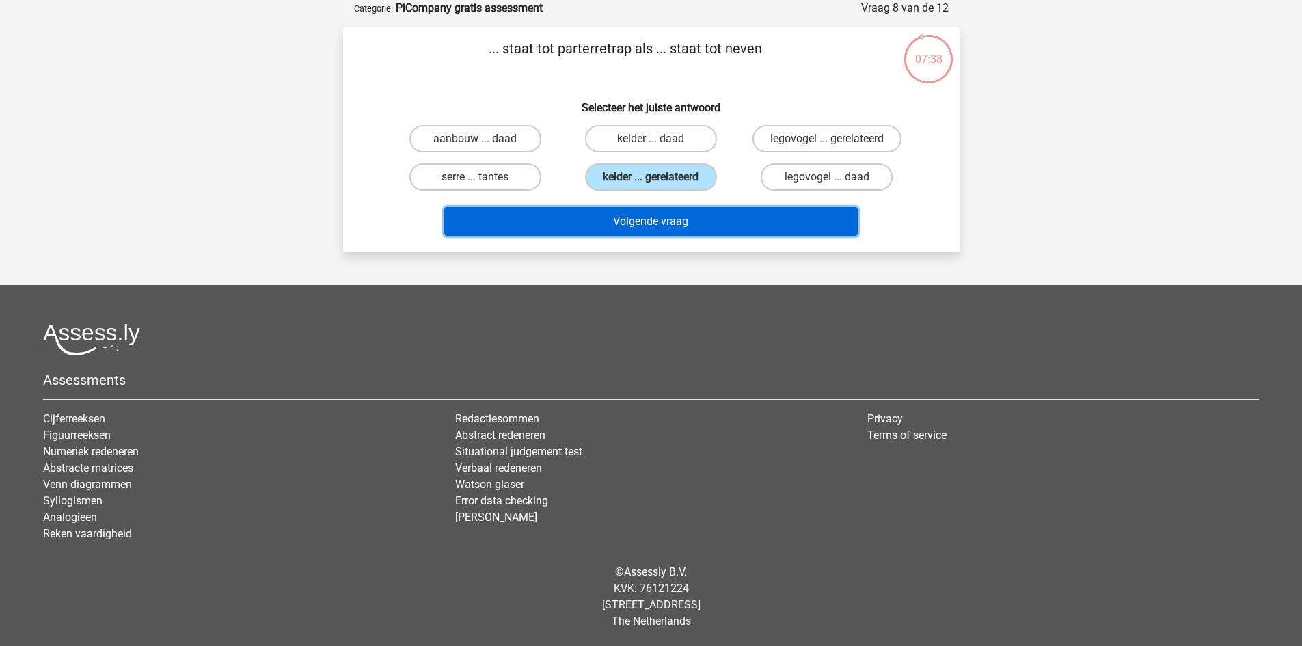
click at [689, 218] on button "Volgende vraag" at bounding box center [650, 221] width 413 height 29
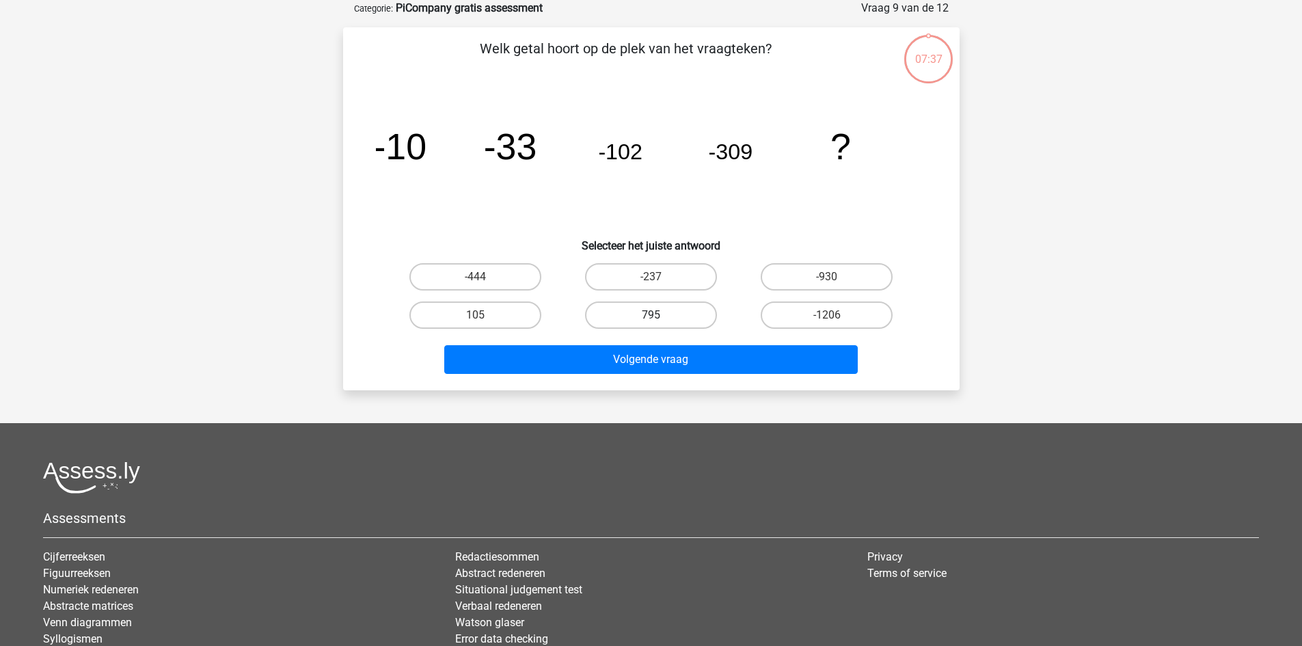
click at [668, 320] on label "795" at bounding box center [651, 314] width 132 height 27
click at [659, 320] on input "795" at bounding box center [655, 319] width 9 height 9
radio input "true"
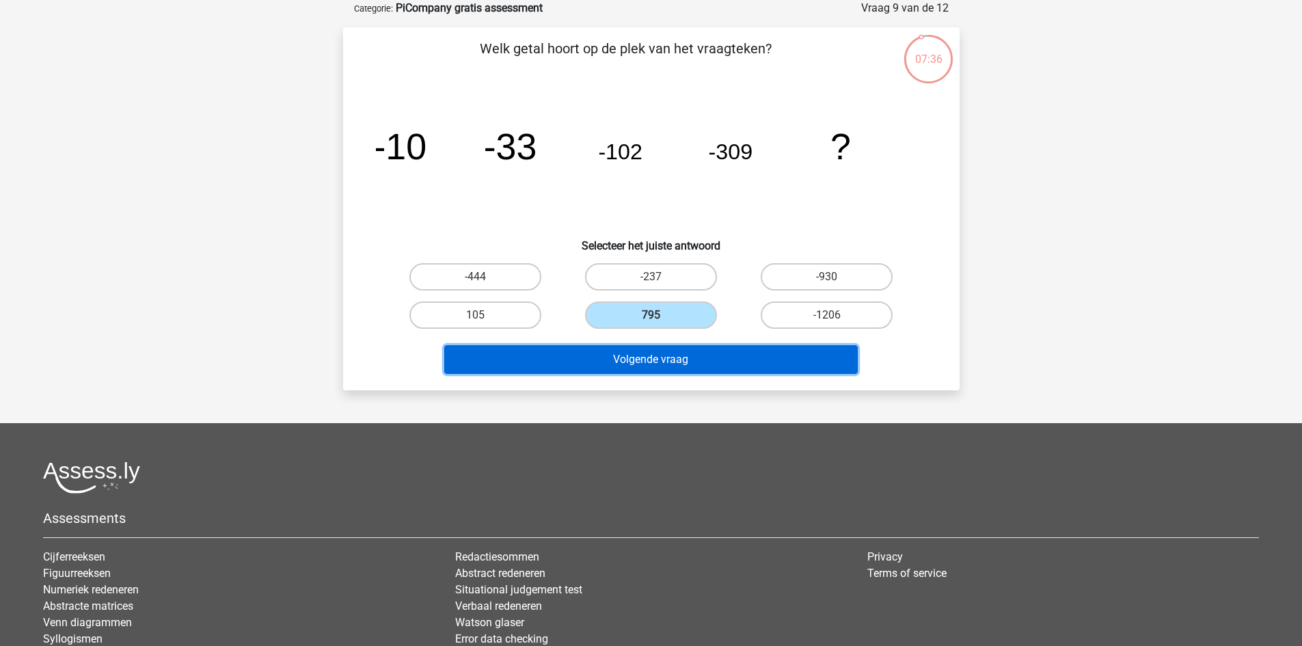
click at [689, 355] on button "Volgende vraag" at bounding box center [650, 359] width 413 height 29
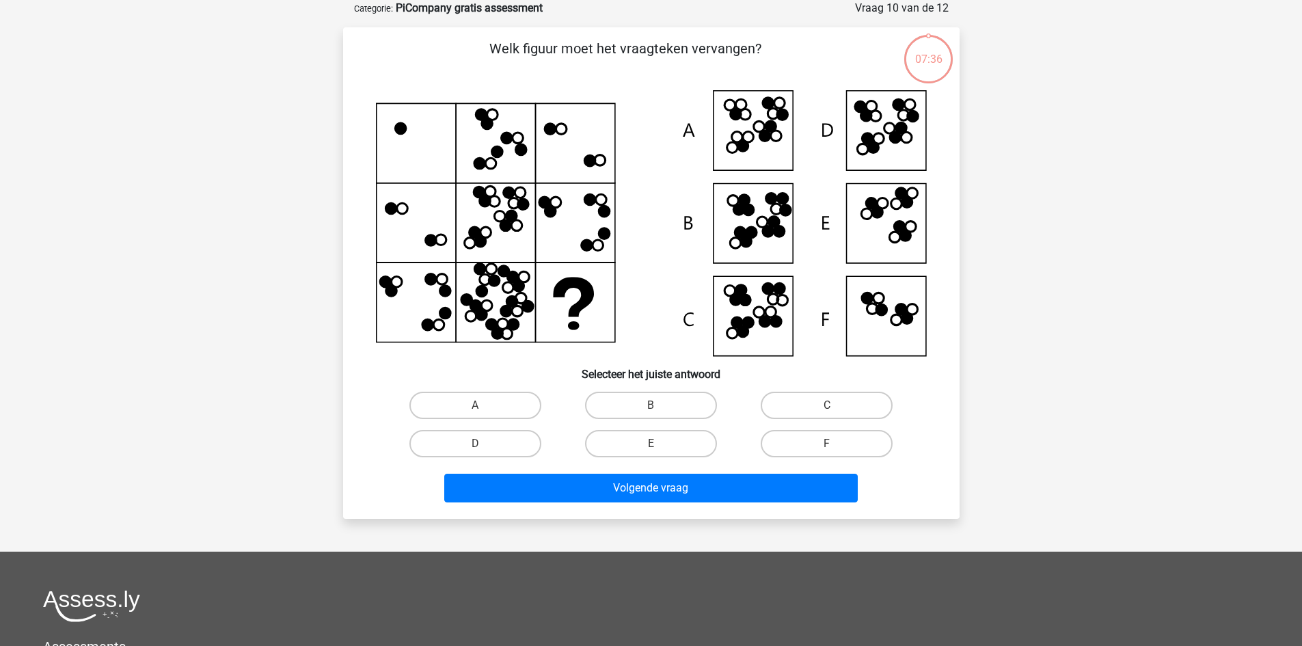
click at [802, 388] on div "C" at bounding box center [827, 405] width 176 height 38
click at [802, 400] on label "C" at bounding box center [827, 405] width 132 height 27
click at [827, 405] on input "C" at bounding box center [831, 409] width 9 height 9
radio input "true"
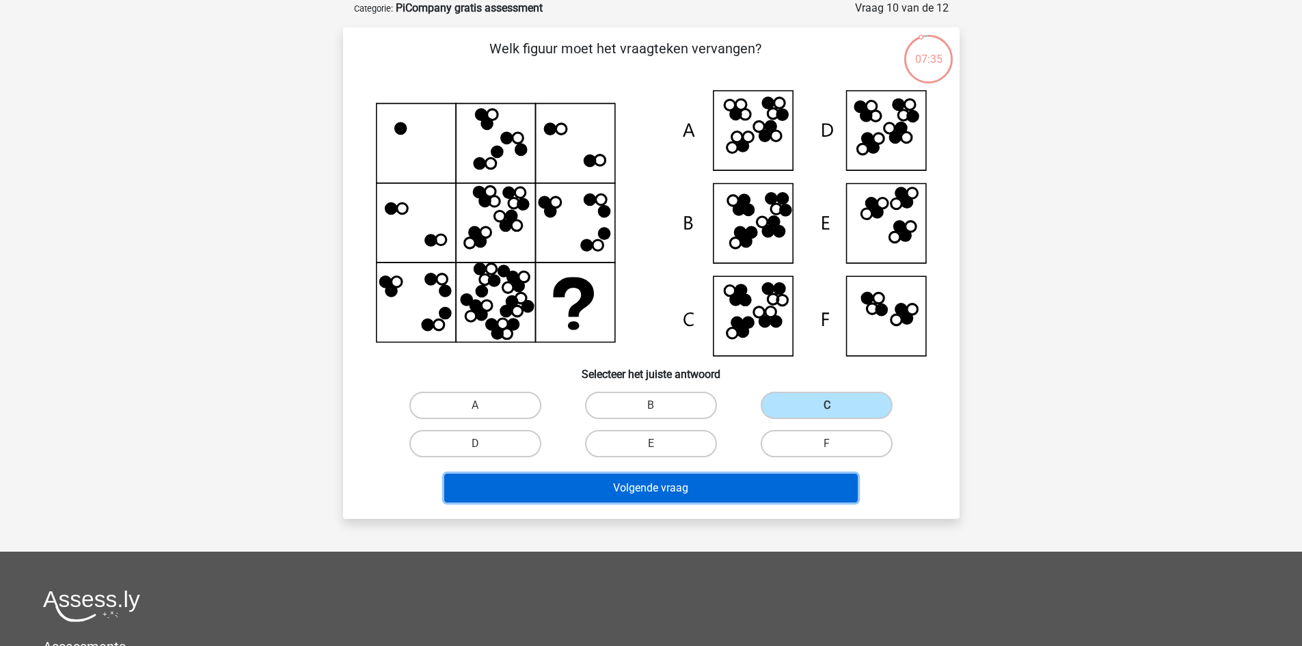
click at [795, 487] on button "Volgende vraag" at bounding box center [650, 488] width 413 height 29
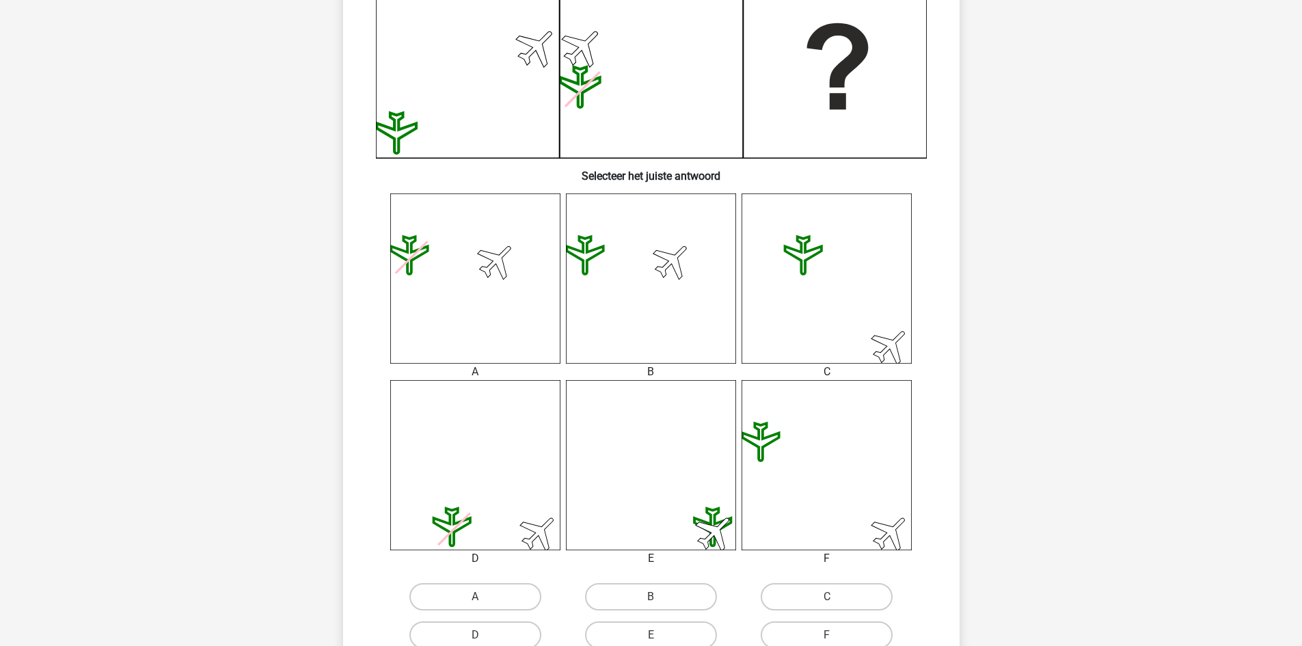
scroll to position [615, 0]
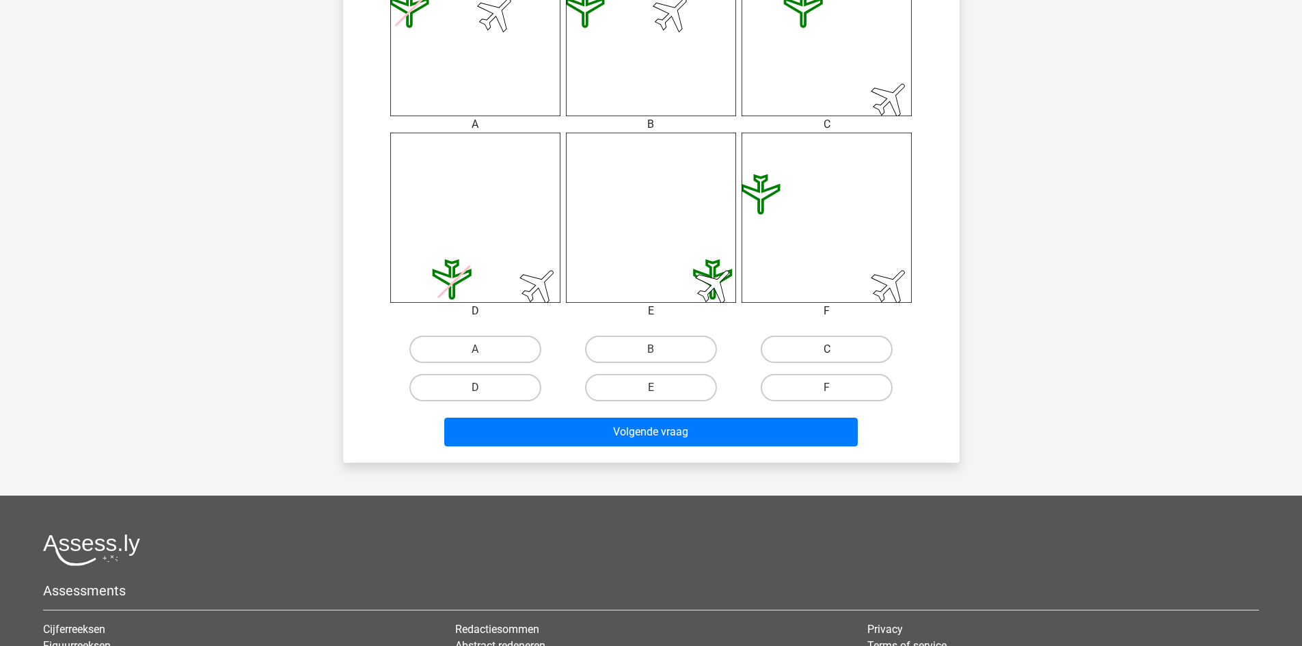
click at [815, 343] on label "C" at bounding box center [827, 349] width 132 height 27
click at [827, 349] on input "C" at bounding box center [831, 353] width 9 height 9
radio input "true"
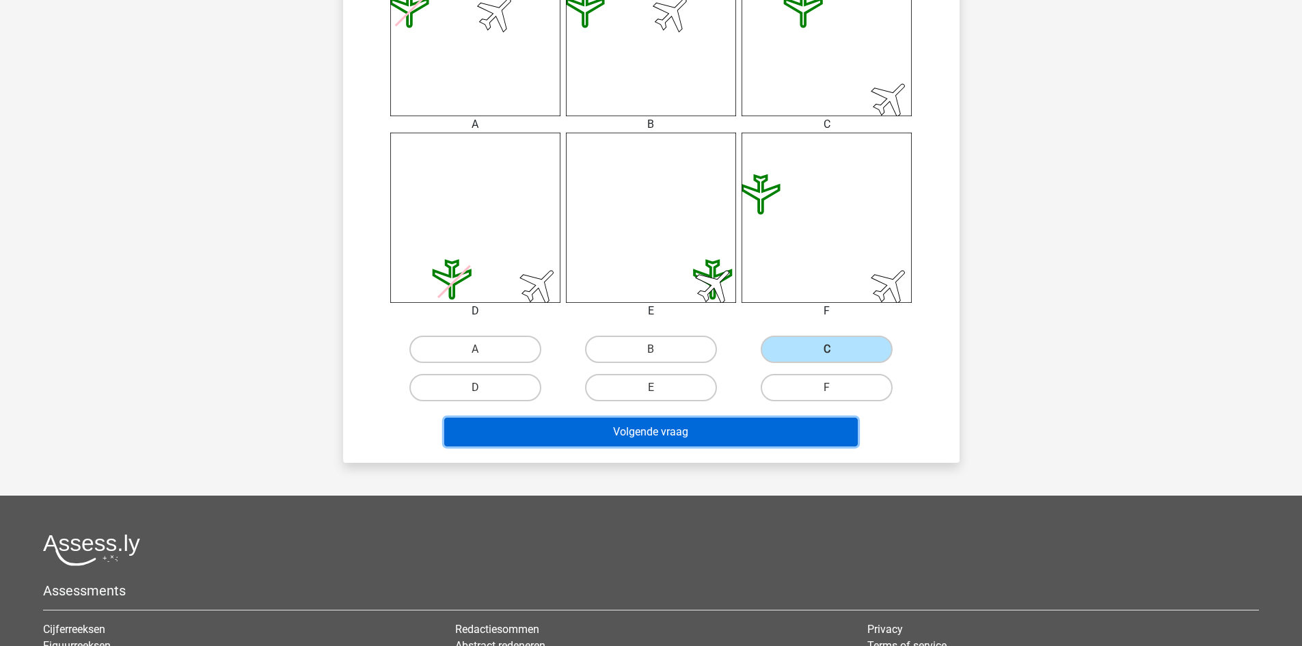
click at [800, 418] on button "Volgende vraag" at bounding box center [650, 432] width 413 height 29
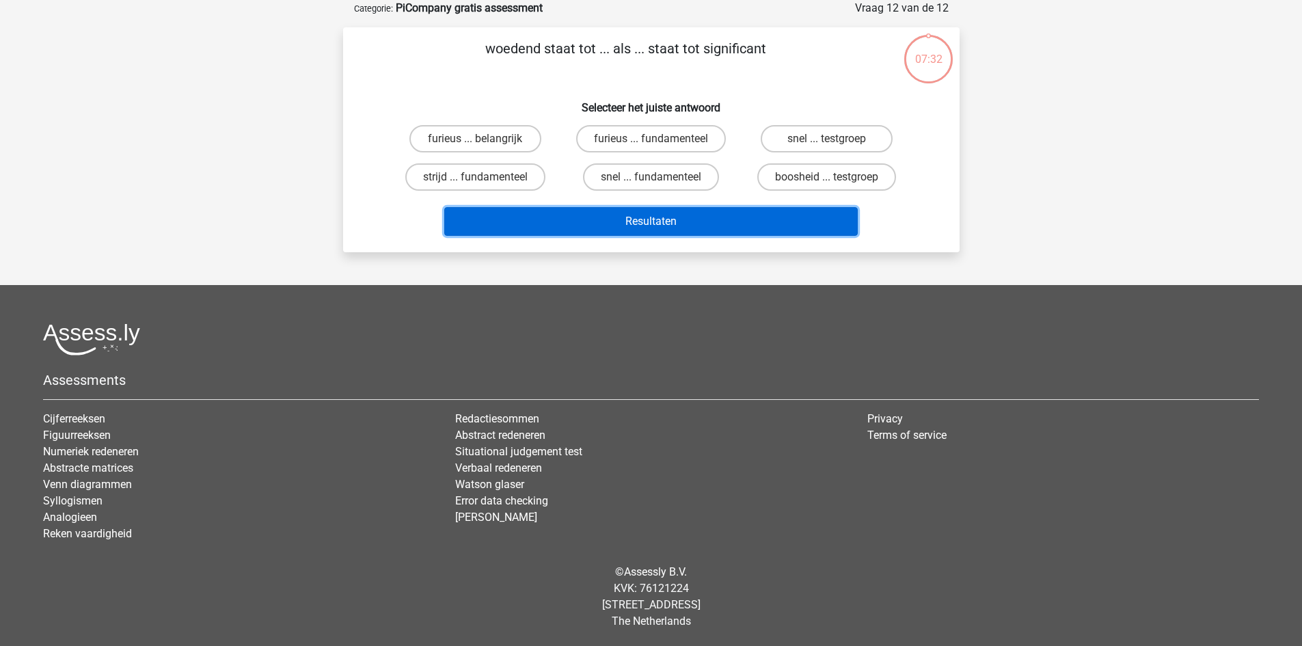
click at [785, 209] on button "Resultaten" at bounding box center [650, 221] width 413 height 29
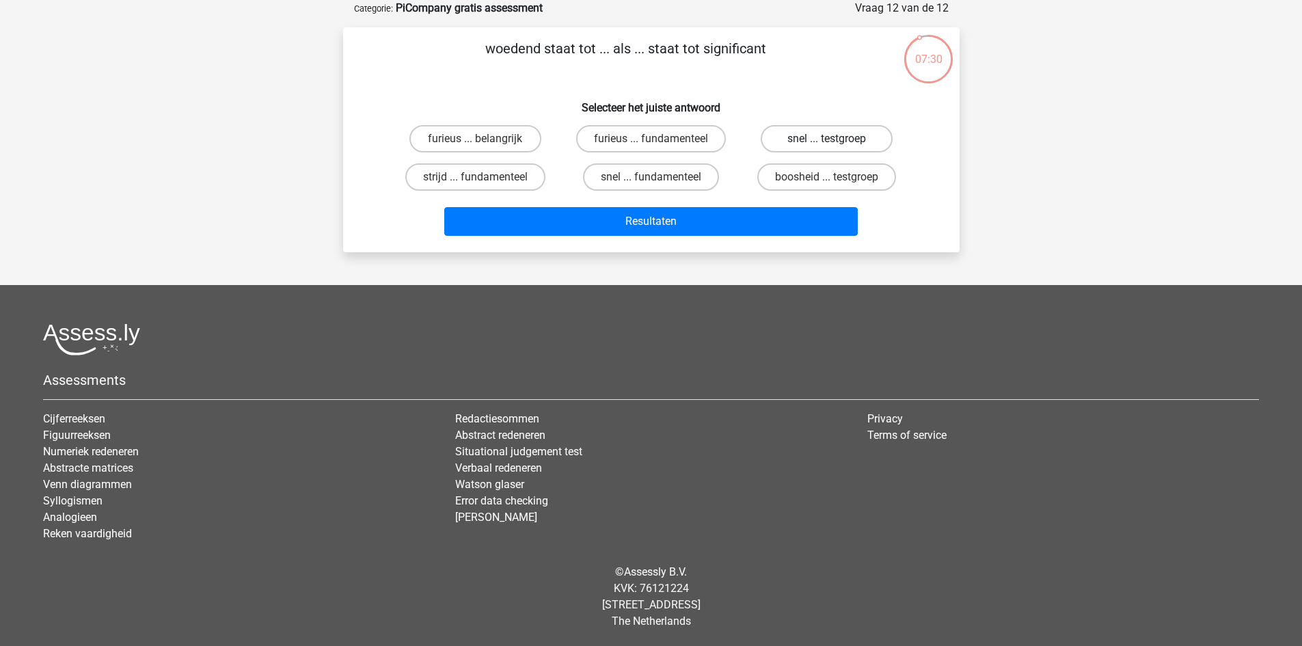
click at [783, 144] on label "snel ... testgroep" at bounding box center [827, 138] width 132 height 27
click at [827, 144] on input "snel ... testgroep" at bounding box center [831, 143] width 9 height 9
radio input "true"
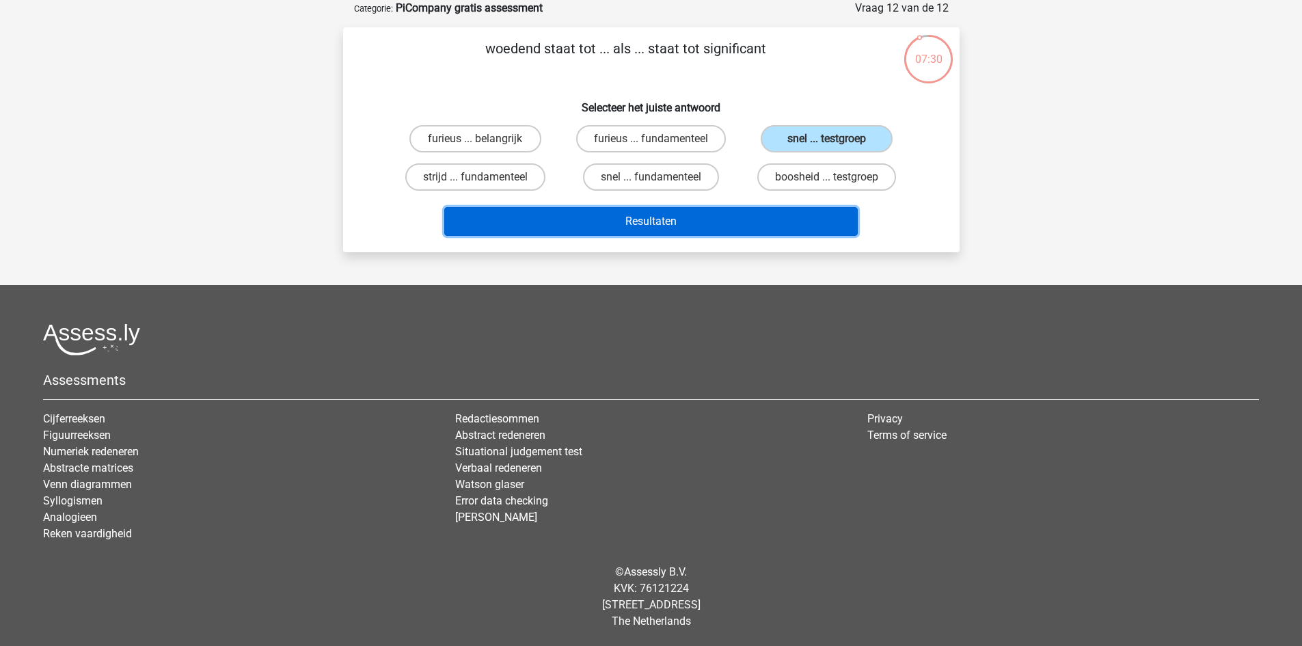
click at [793, 214] on button "Resultaten" at bounding box center [650, 221] width 413 height 29
